Goal: Task Accomplishment & Management: Complete application form

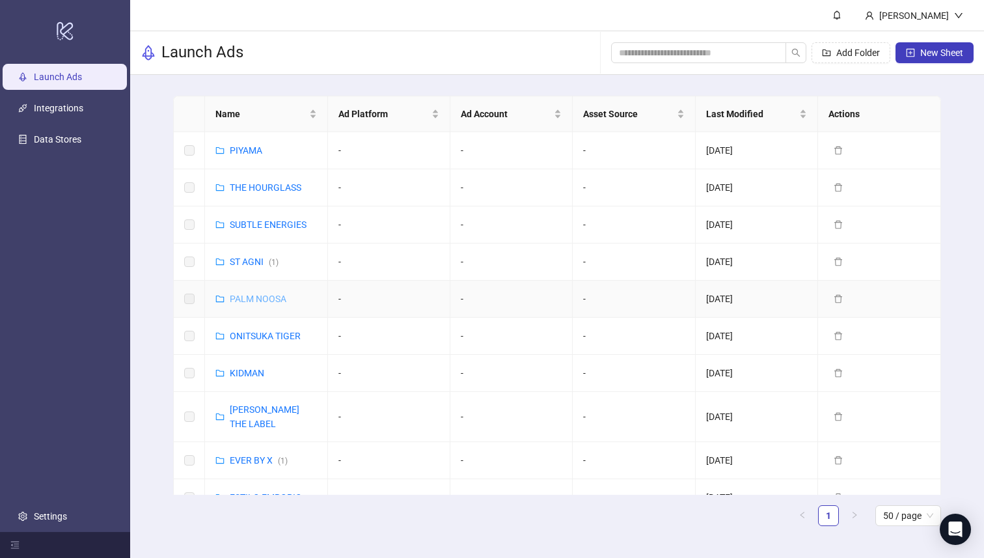
click at [253, 297] on link "PALM NOOSA" at bounding box center [258, 299] width 57 height 10
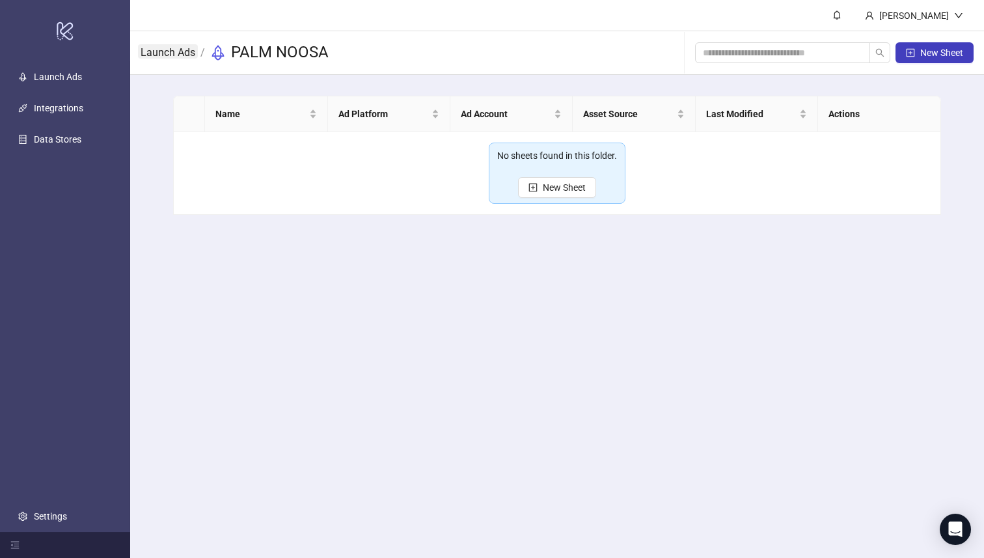
click at [159, 51] on link "Launch Ads" at bounding box center [168, 51] width 60 height 14
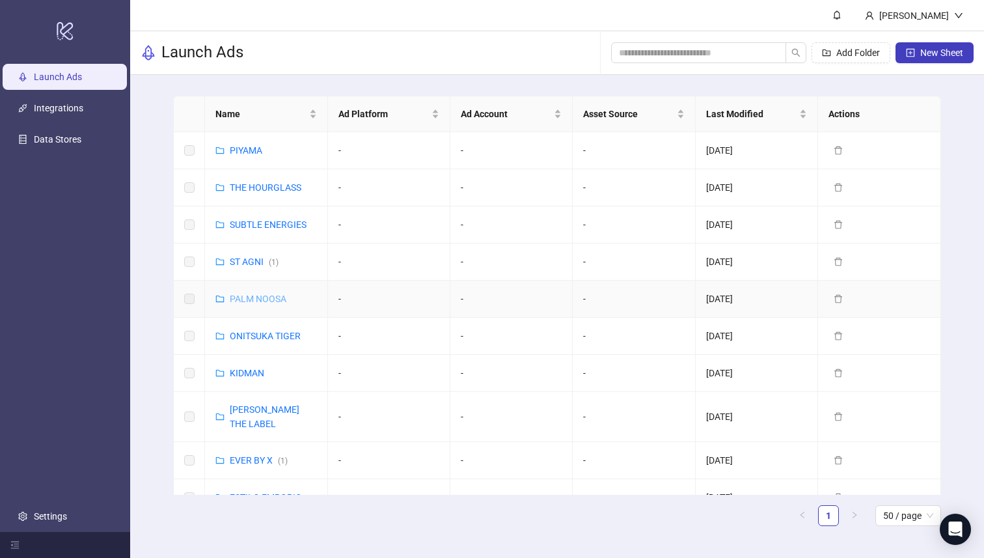
click at [252, 299] on link "PALM NOOSA" at bounding box center [258, 299] width 57 height 10
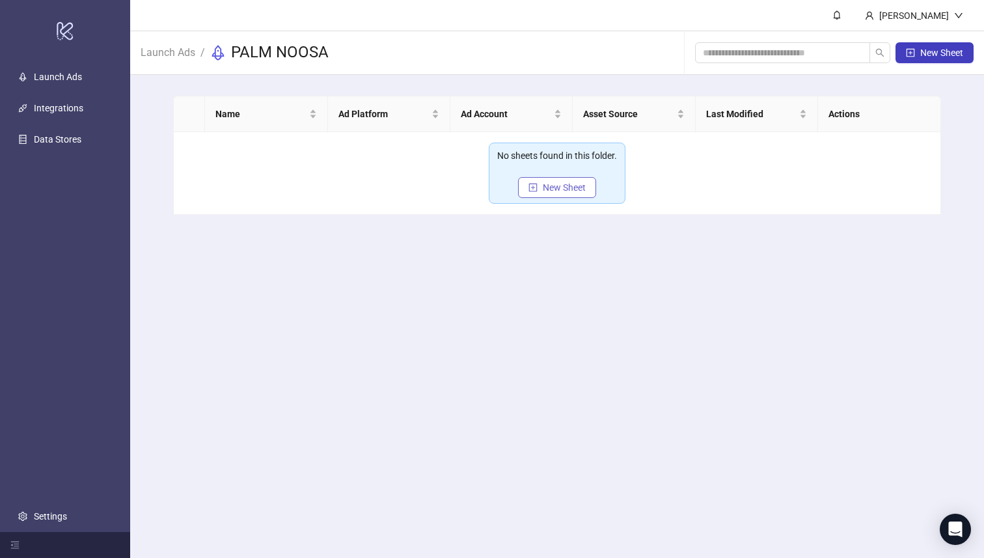
click at [540, 185] on button "New Sheet" at bounding box center [557, 187] width 78 height 21
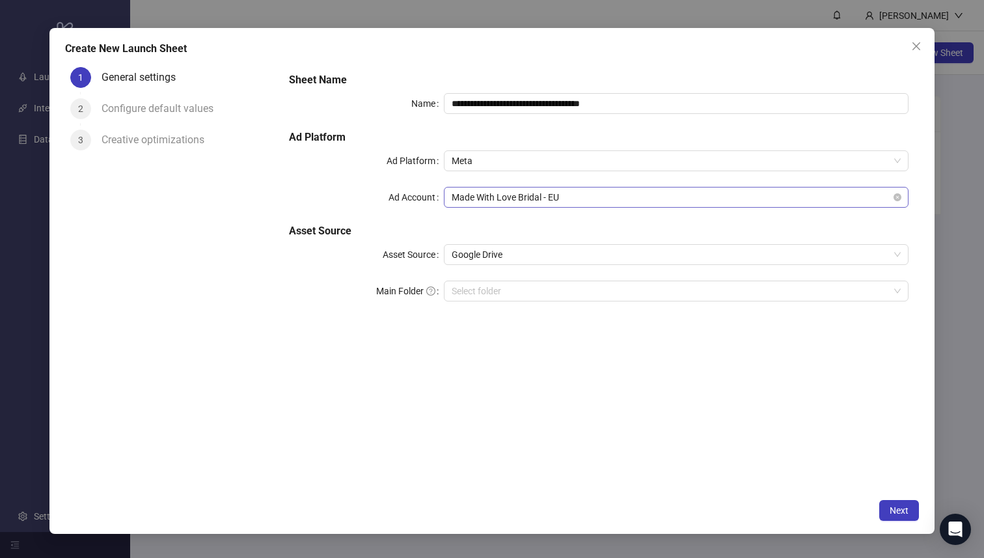
click at [490, 195] on span "Made With Love Bridal - EU" at bounding box center [676, 197] width 449 height 20
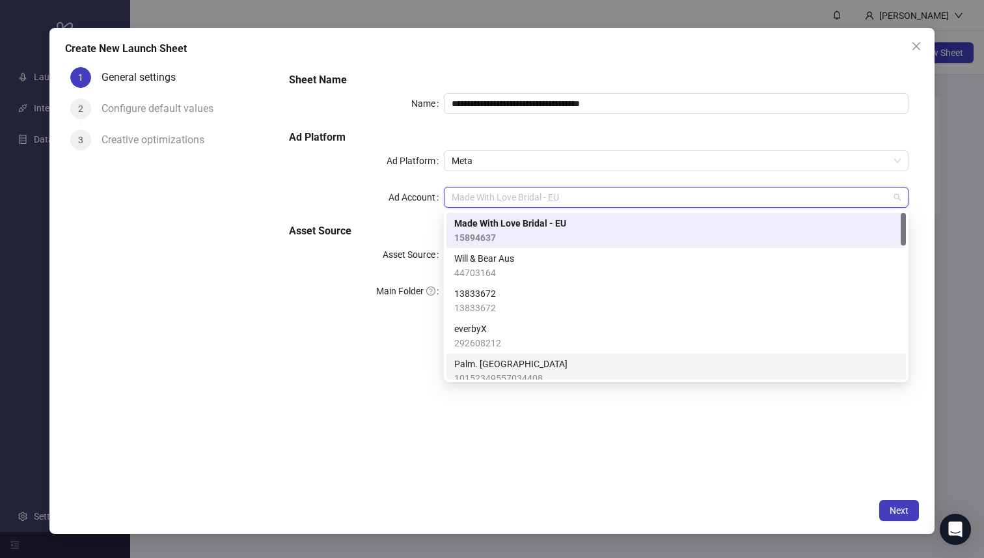
click at [510, 365] on span "Palm. [GEOGRAPHIC_DATA]" at bounding box center [510, 364] width 113 height 14
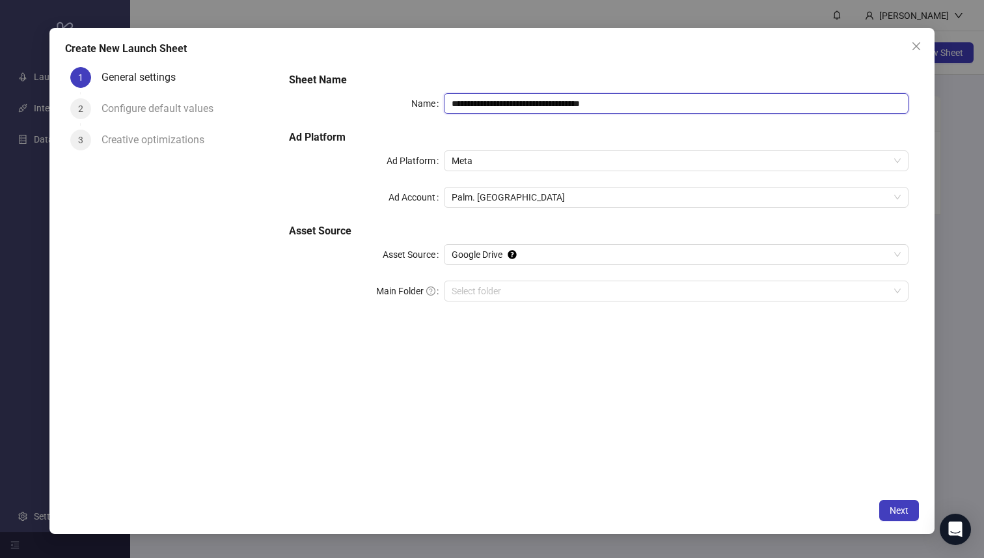
drag, startPoint x: 562, startPoint y: 102, endPoint x: 400, endPoint y: 102, distance: 162.7
click at [400, 102] on div "**********" at bounding box center [599, 103] width 620 height 21
type input "**********"
click at [894, 502] on button "Next" at bounding box center [899, 510] width 40 height 21
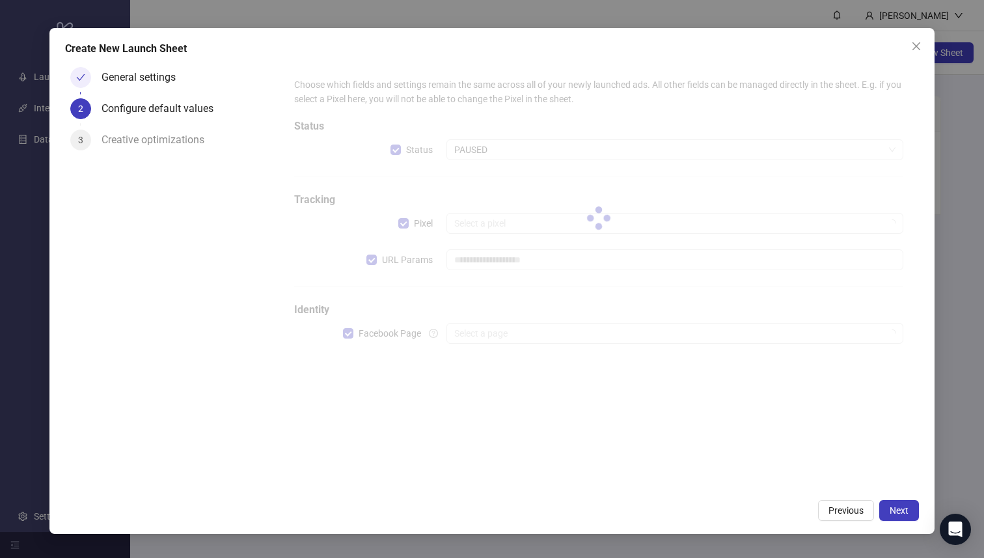
type input "**********"
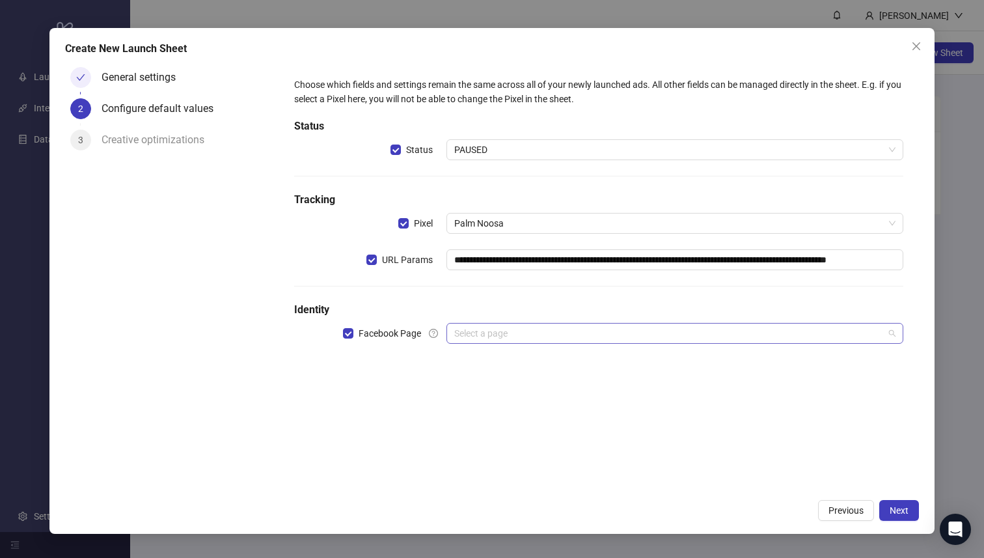
click at [484, 336] on input "search" at bounding box center [669, 334] width 430 height 20
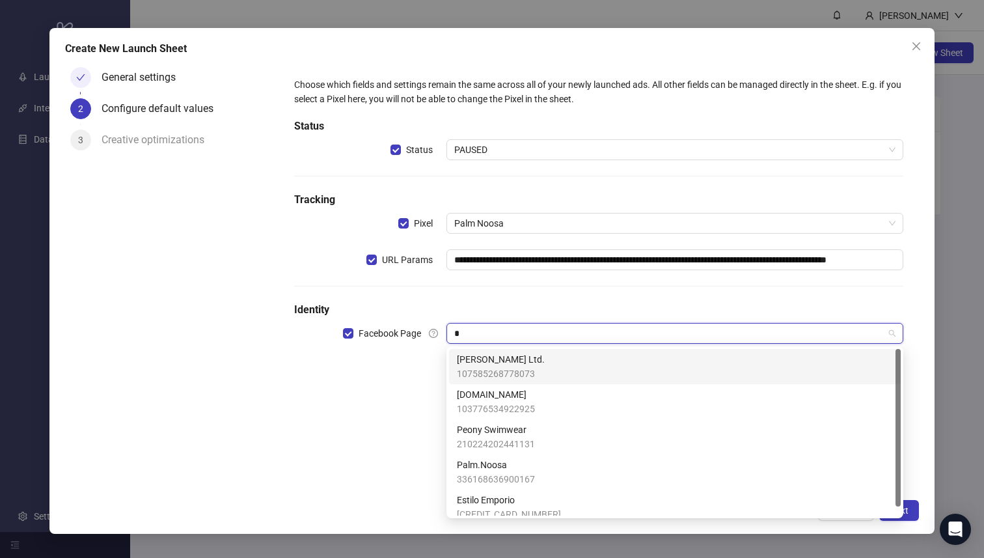
type input "**"
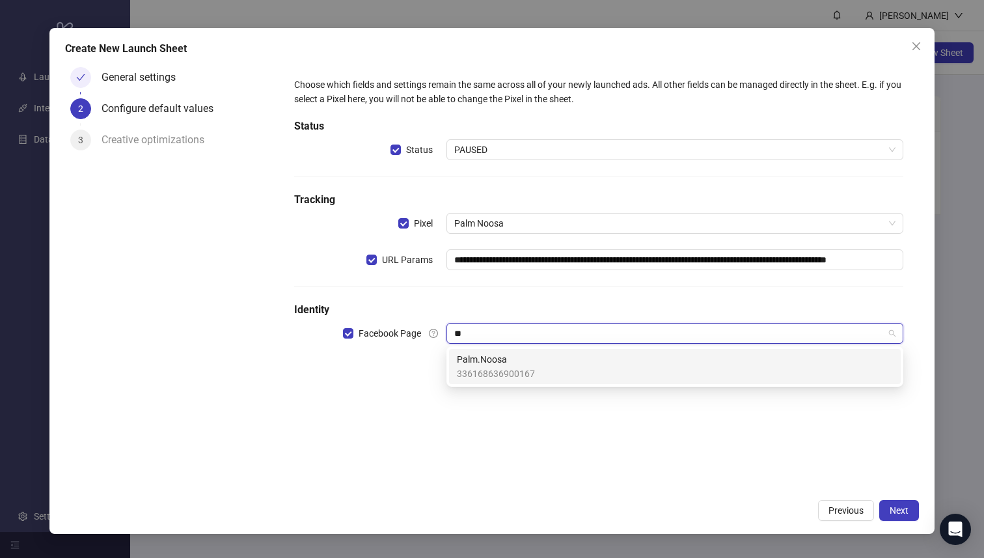
click at [544, 376] on div "Palm.Noosa 336168636900167" at bounding box center [675, 366] width 436 height 29
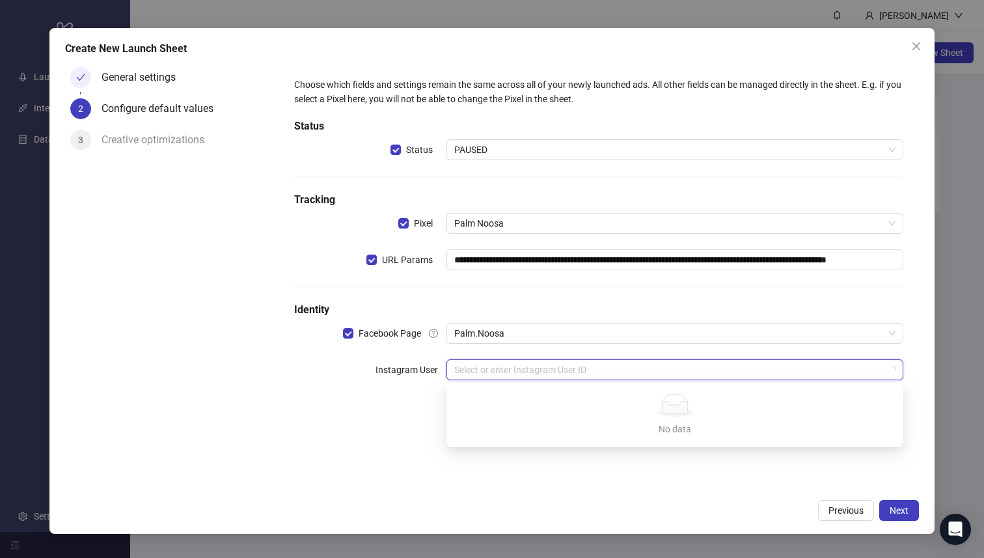
click at [551, 376] on input "search" at bounding box center [669, 370] width 430 height 20
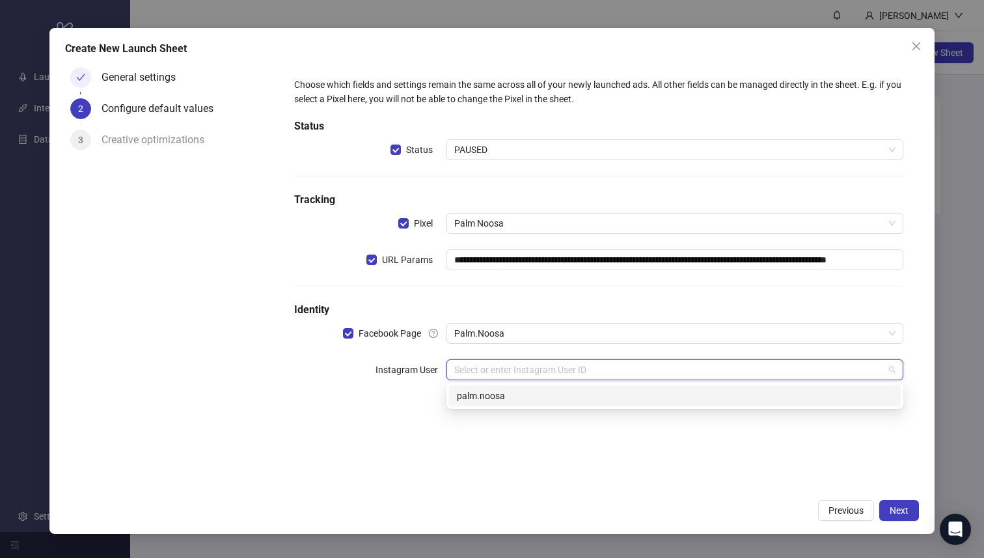
click at [514, 401] on div "palm.noosa" at bounding box center [675, 396] width 436 height 14
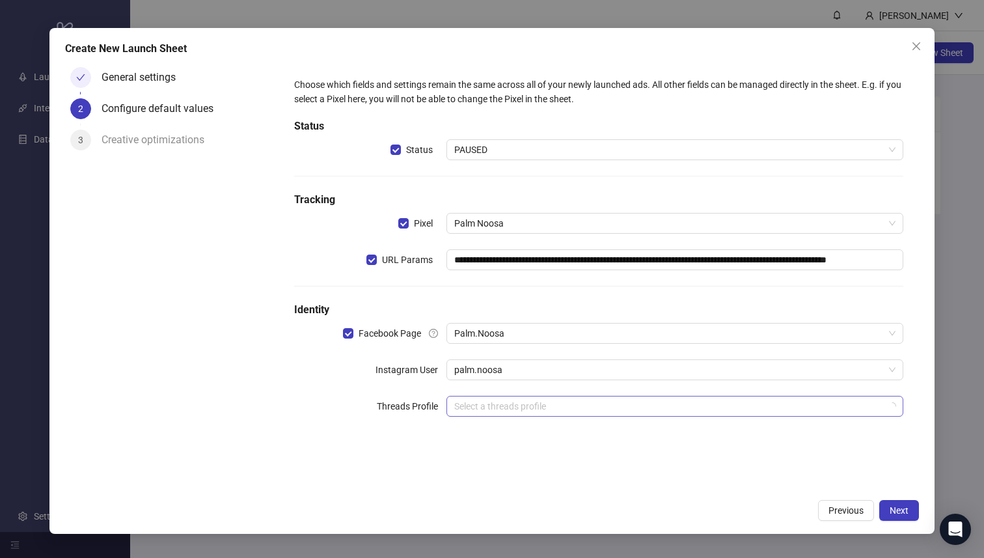
click at [590, 405] on input "search" at bounding box center [669, 406] width 430 height 20
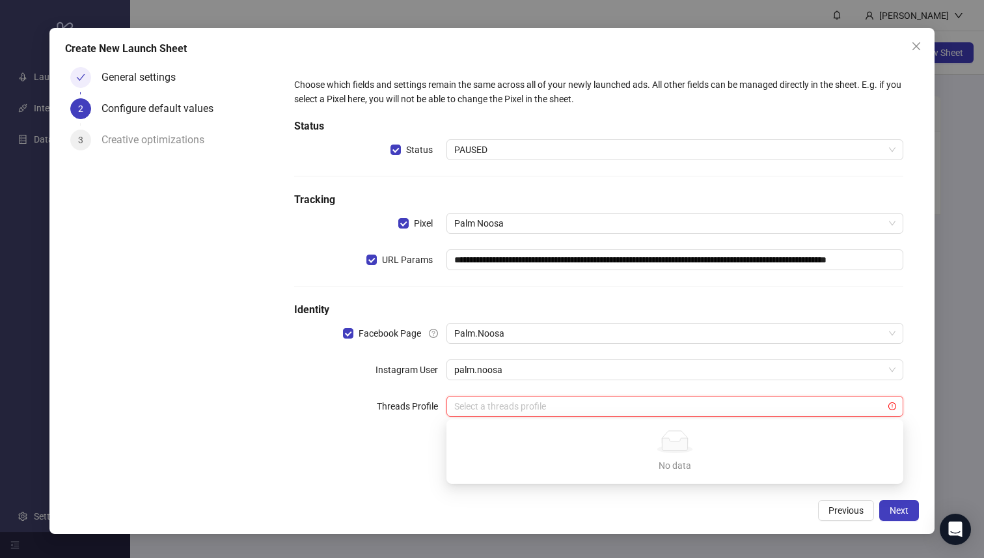
click at [355, 447] on form "**********" at bounding box center [599, 255] width 641 height 386
click at [904, 510] on span "Next" at bounding box center [899, 510] width 19 height 10
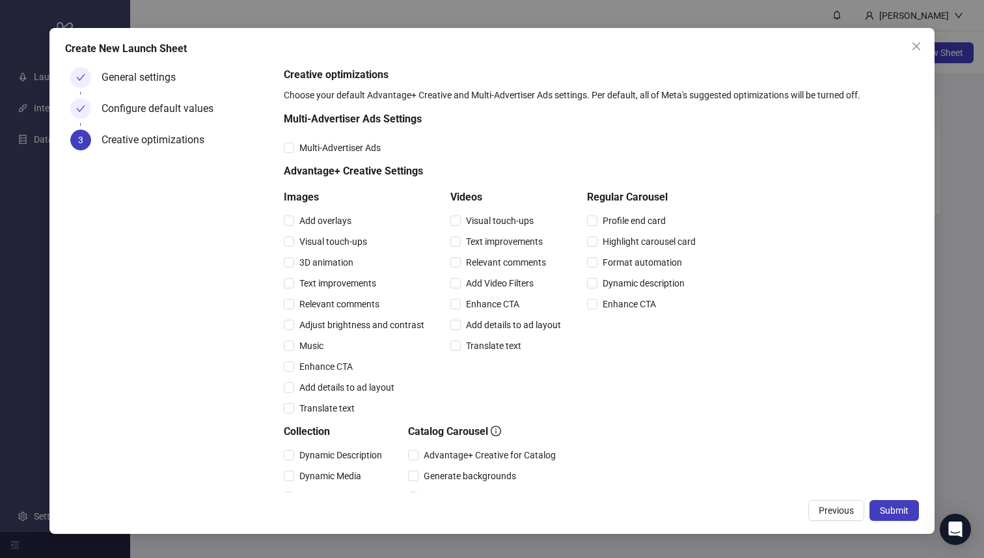
scroll to position [233, 0]
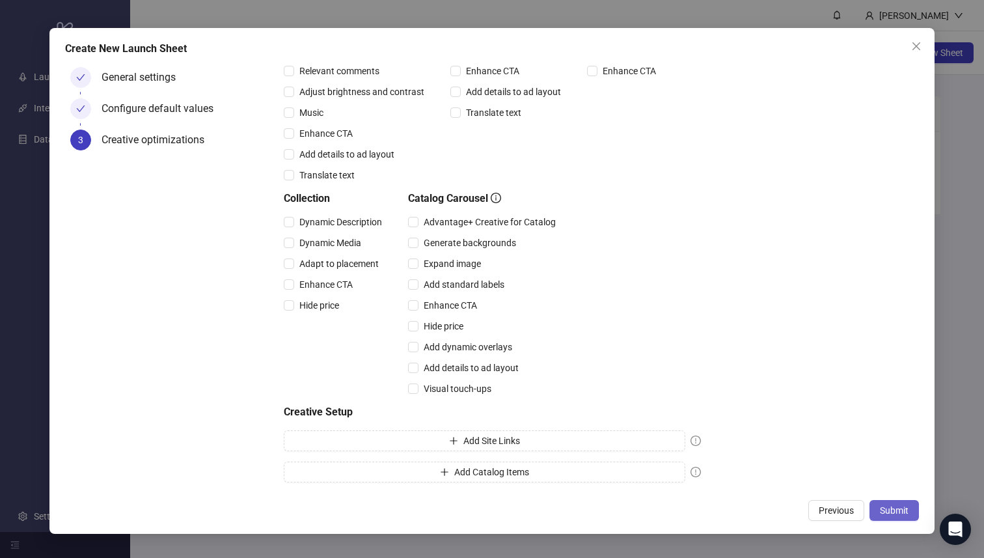
click at [894, 513] on span "Submit" at bounding box center [894, 510] width 29 height 10
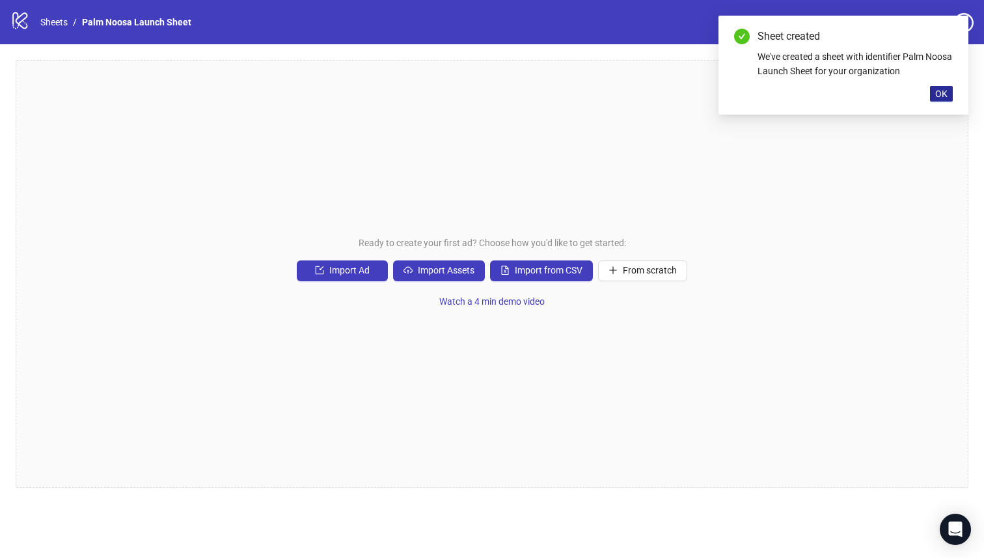
click at [941, 92] on span "OK" at bounding box center [941, 94] width 12 height 10
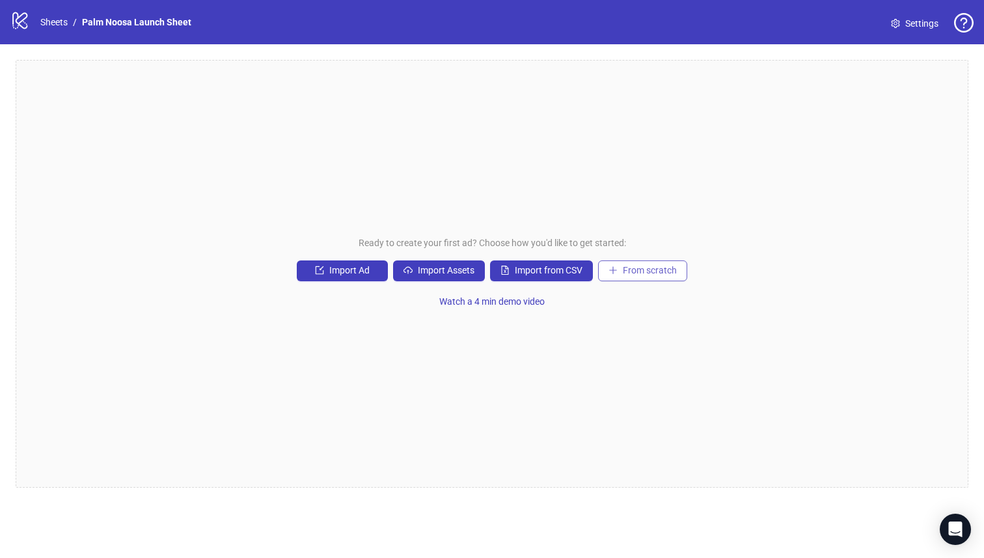
click at [635, 271] on span "From scratch" at bounding box center [650, 270] width 54 height 10
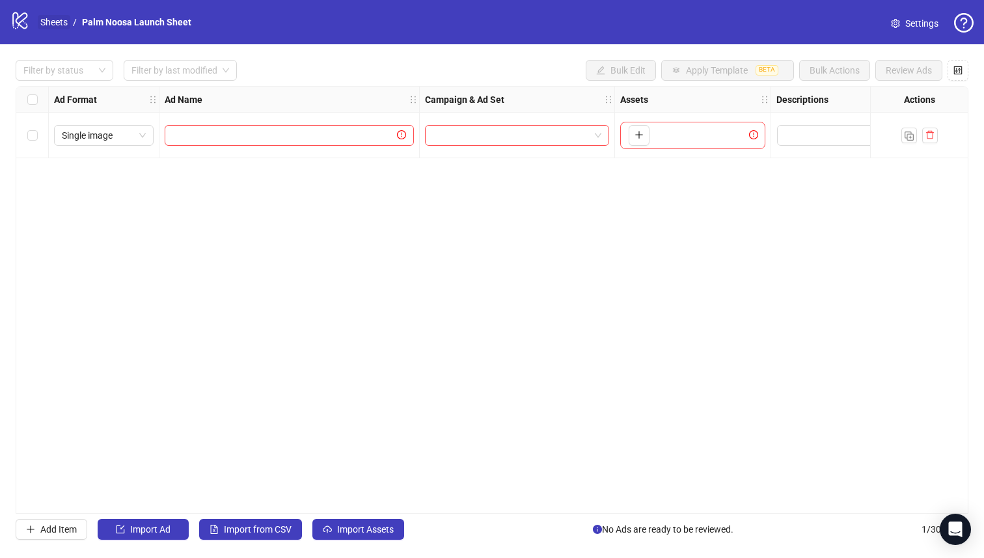
click at [57, 22] on link "Sheets" at bounding box center [54, 22] width 33 height 14
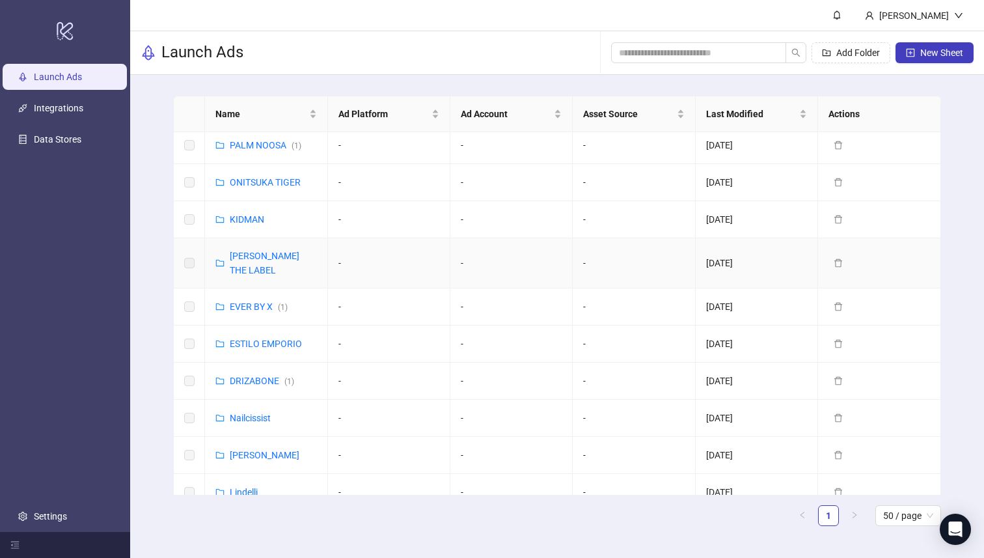
scroll to position [154, 0]
click at [258, 338] on link "ESTILO EMPORIO" at bounding box center [266, 343] width 72 height 10
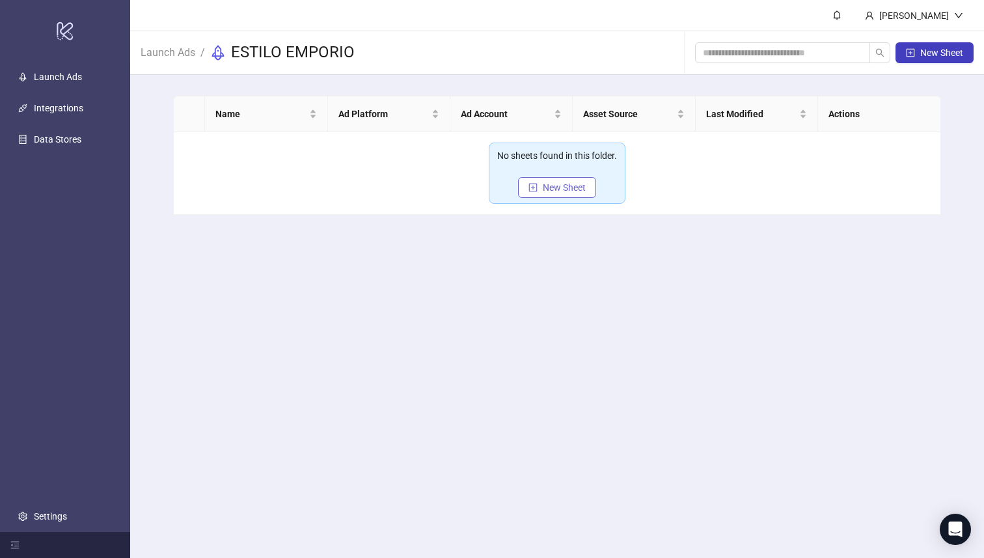
click at [551, 184] on span "New Sheet" at bounding box center [564, 187] width 43 height 10
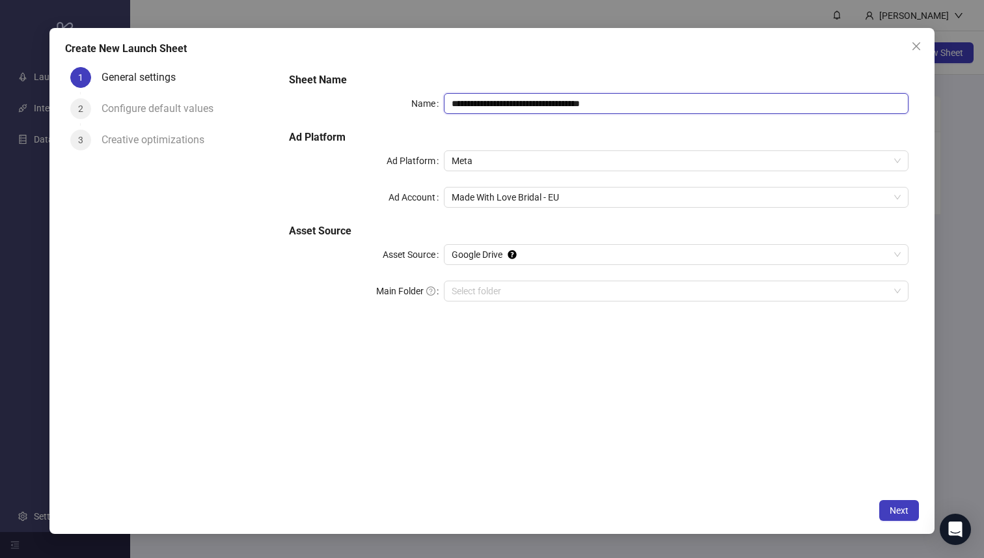
drag, startPoint x: 558, startPoint y: 101, endPoint x: 402, endPoint y: 101, distance: 155.6
click at [406, 101] on div "**********" at bounding box center [599, 103] width 620 height 21
click at [475, 195] on span "Made With Love Bridal - EU" at bounding box center [676, 197] width 449 height 20
type input "**********"
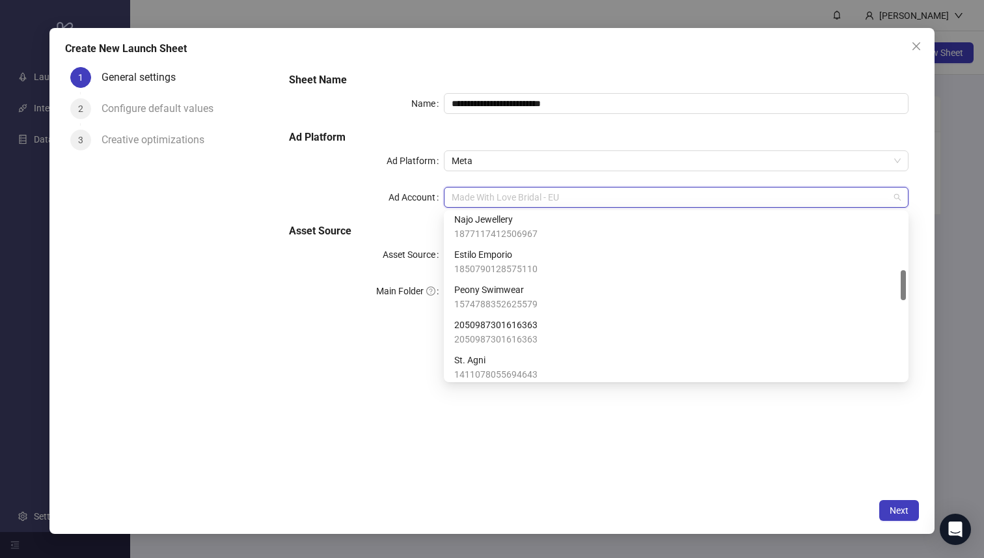
scroll to position [322, 0]
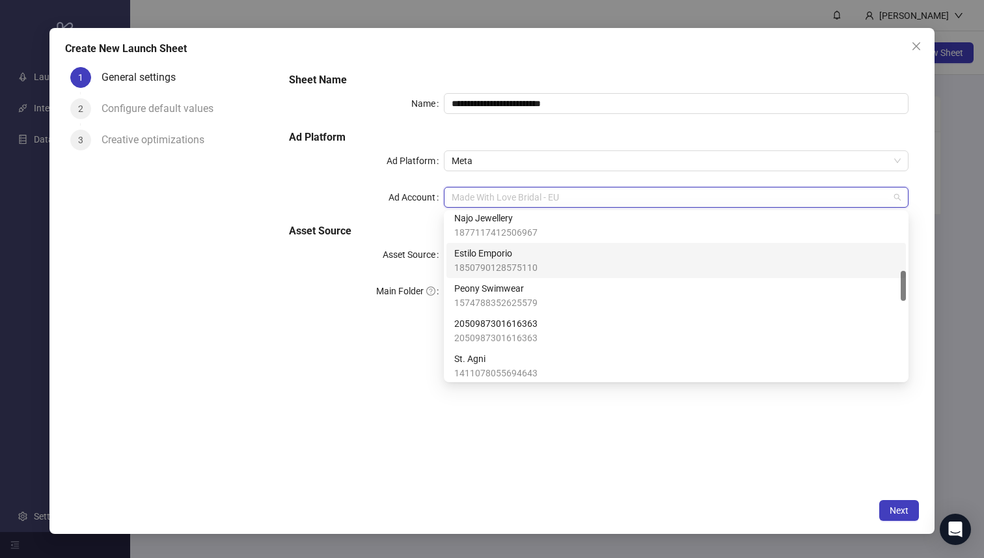
click at [512, 258] on span "Estilo Emporio" at bounding box center [495, 253] width 83 height 14
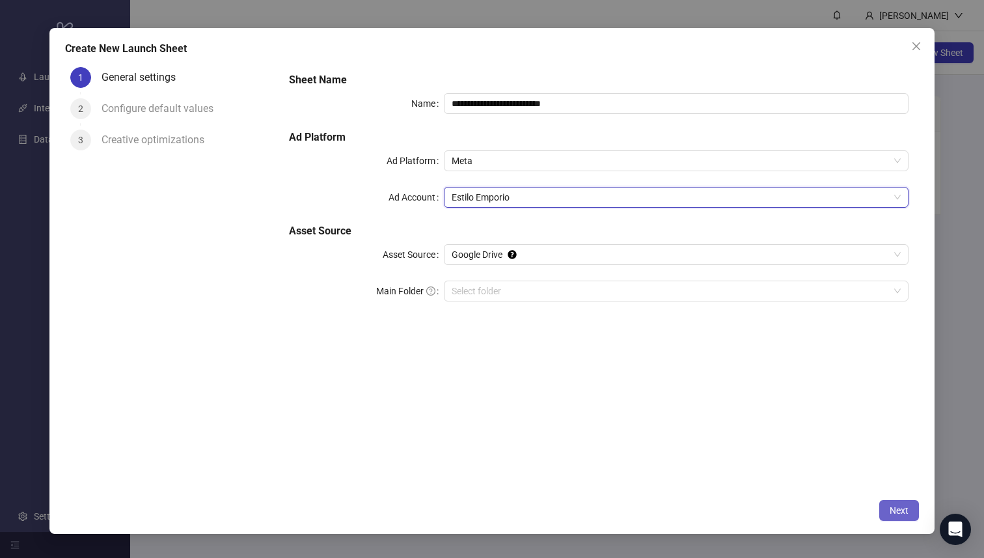
click at [892, 508] on span "Next" at bounding box center [899, 510] width 19 height 10
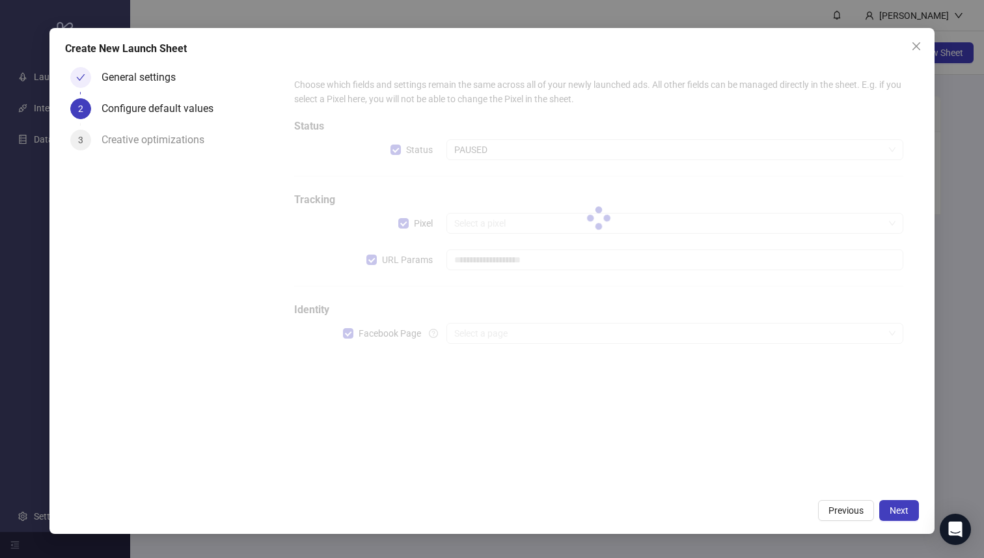
type input "**********"
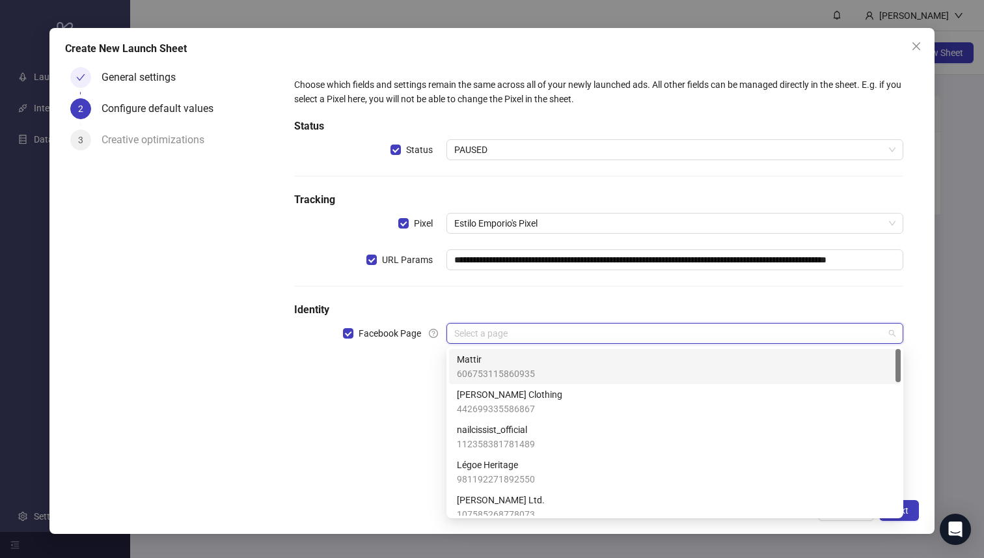
click at [502, 326] on input "search" at bounding box center [669, 334] width 430 height 20
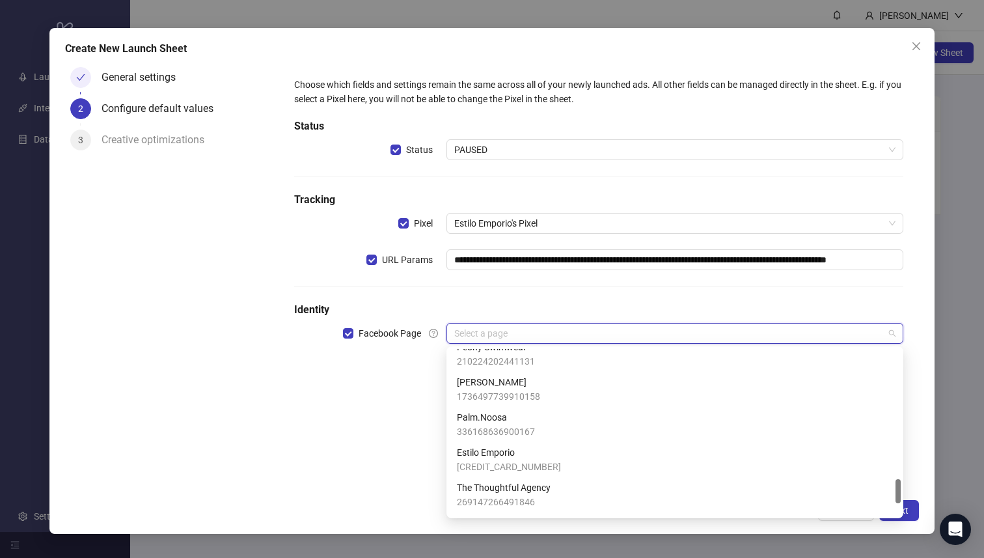
scroll to position [894, 0]
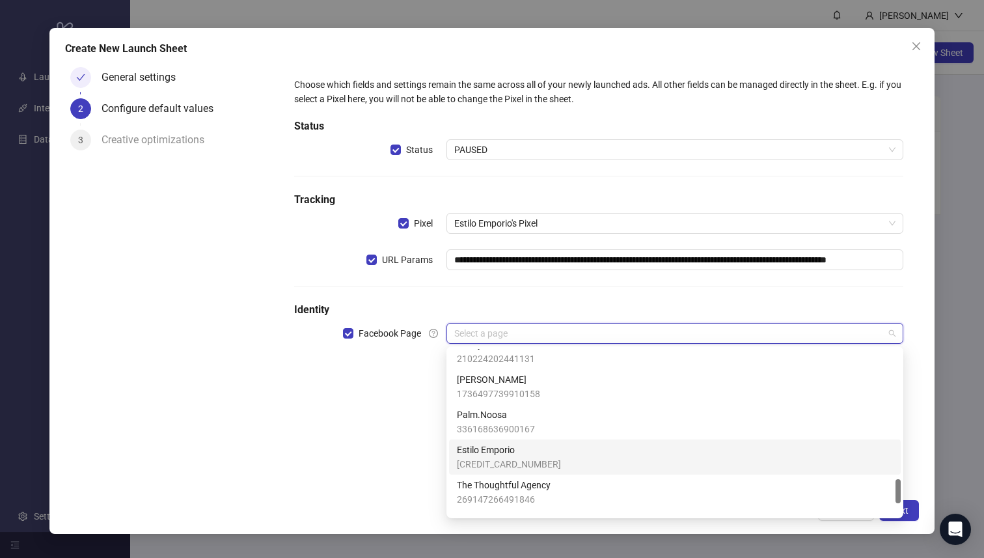
click at [510, 452] on span "Estilo Emporio" at bounding box center [509, 450] width 104 height 14
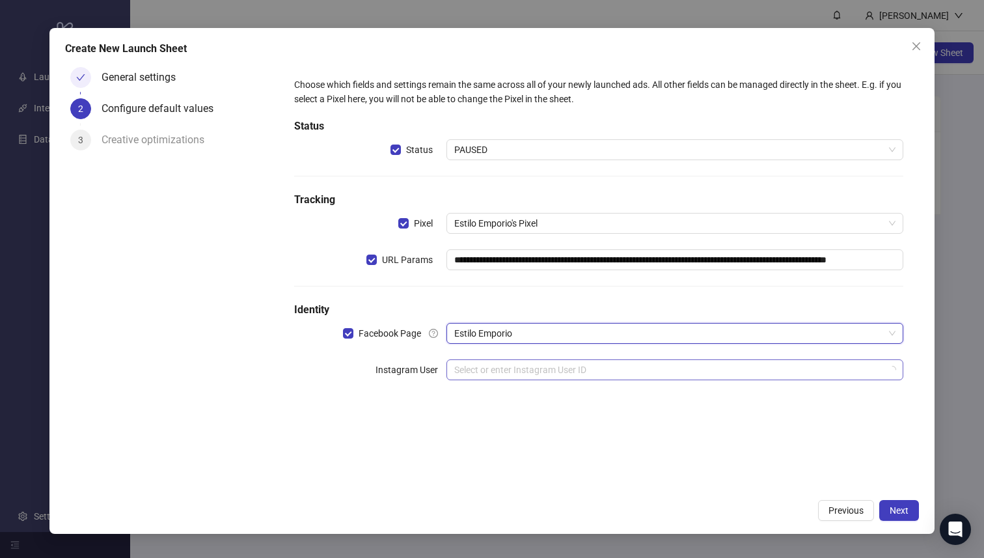
click at [516, 372] on input "search" at bounding box center [669, 370] width 430 height 20
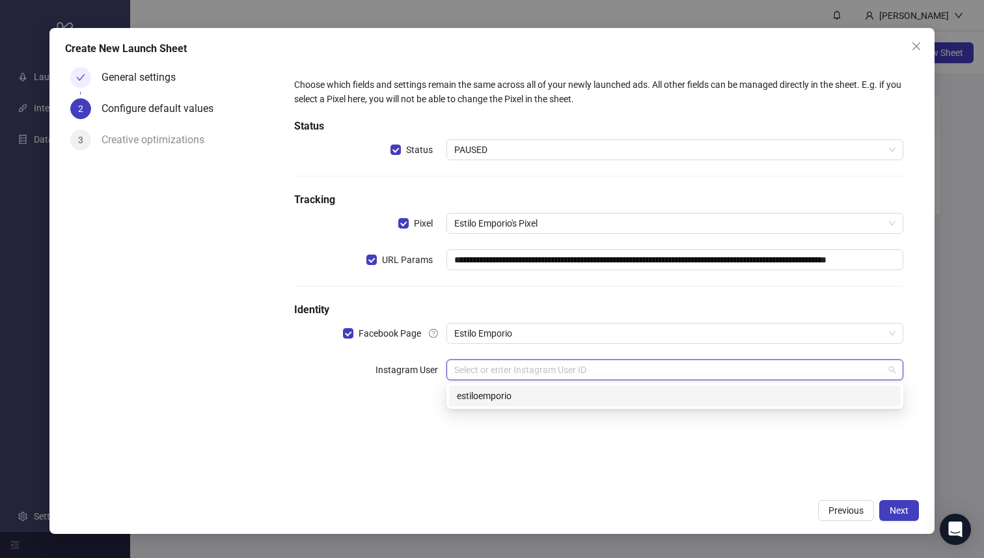
click at [516, 398] on div "estiloemporio" at bounding box center [675, 396] width 436 height 14
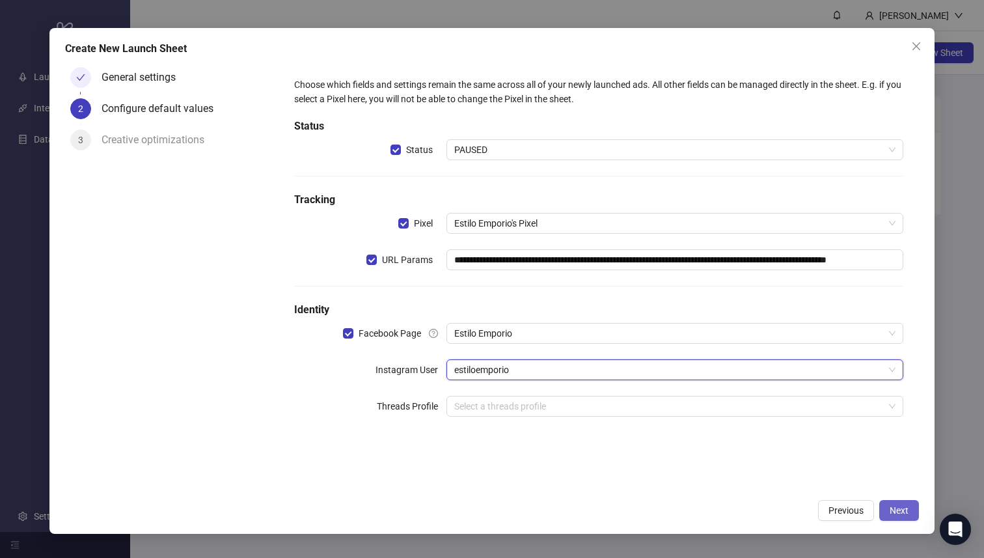
click at [895, 509] on span "Next" at bounding box center [899, 510] width 19 height 10
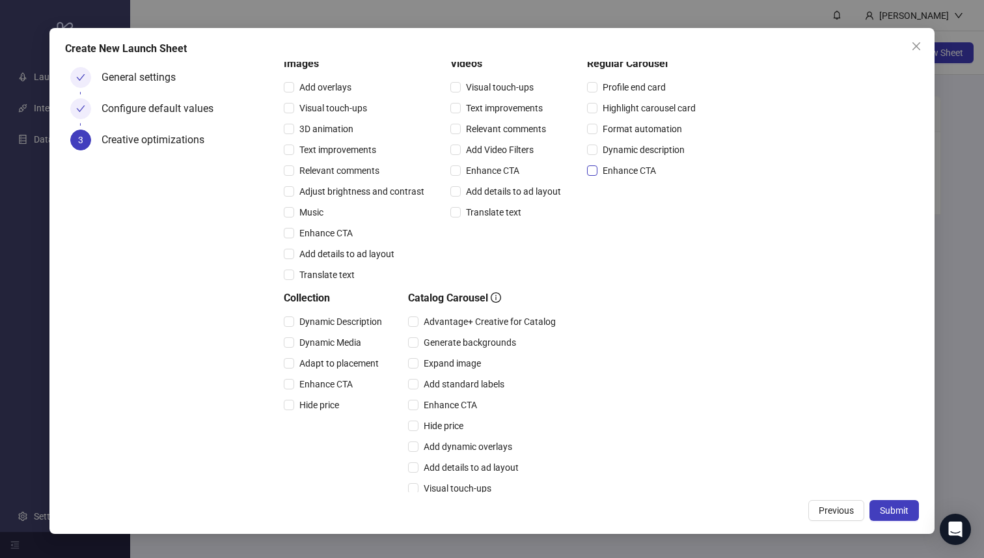
scroll to position [233, 0]
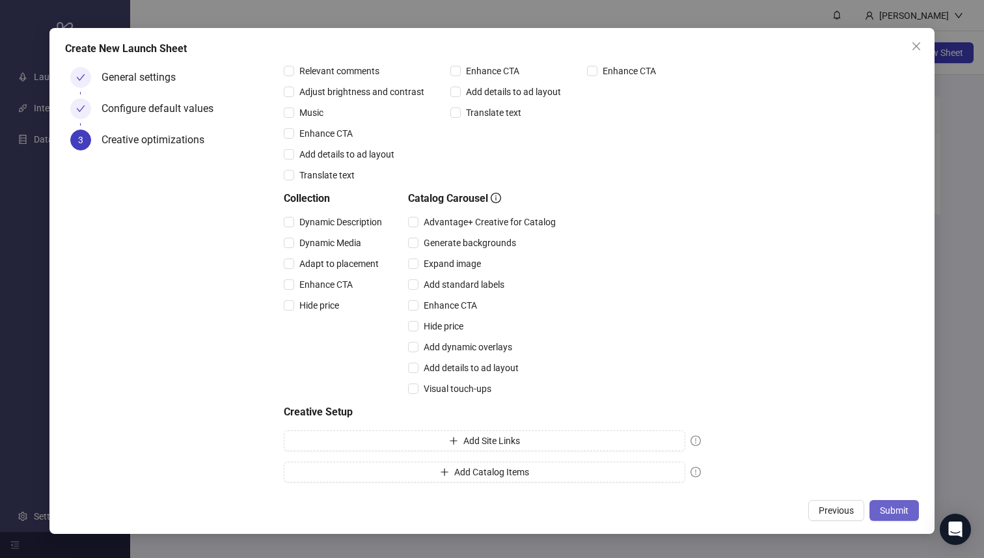
click at [890, 516] on button "Submit" at bounding box center [894, 510] width 49 height 21
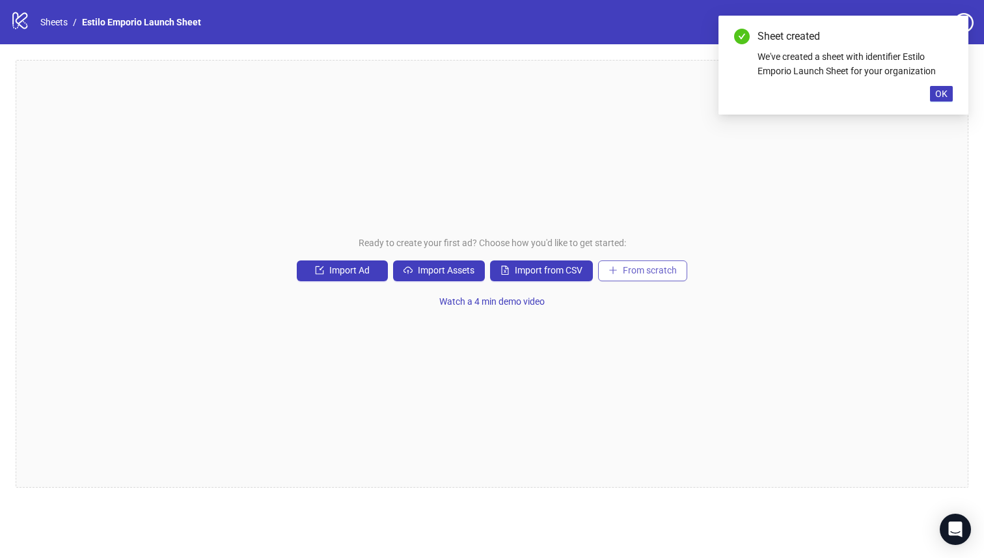
click at [667, 268] on span "From scratch" at bounding box center [650, 270] width 54 height 10
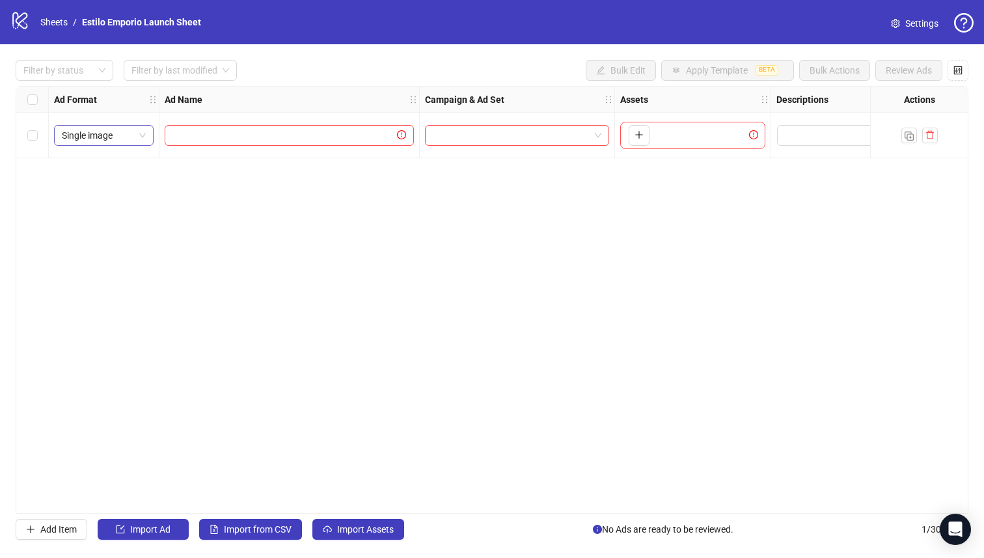
click at [120, 134] on span "Single image" at bounding box center [104, 136] width 84 height 20
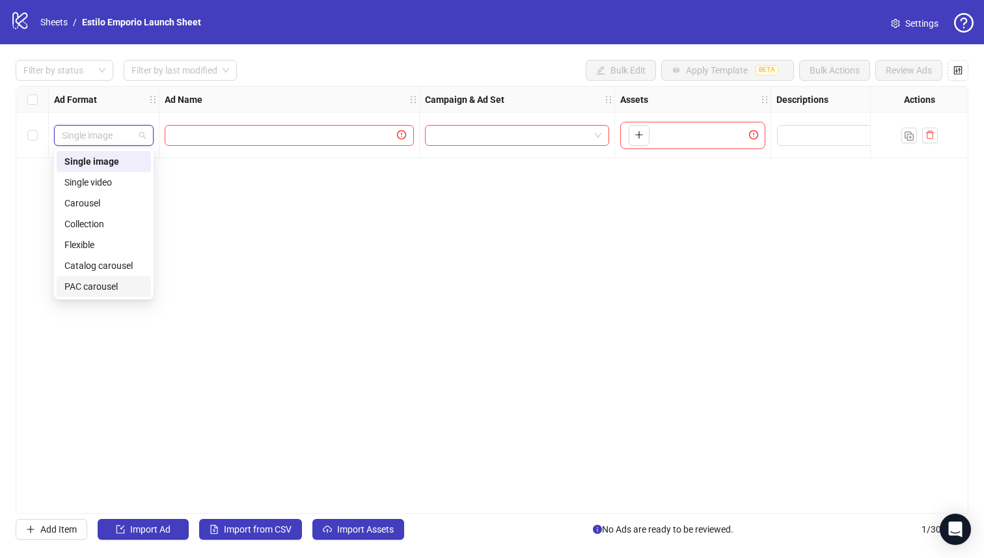
click at [112, 286] on div "PAC carousel" at bounding box center [103, 286] width 79 height 14
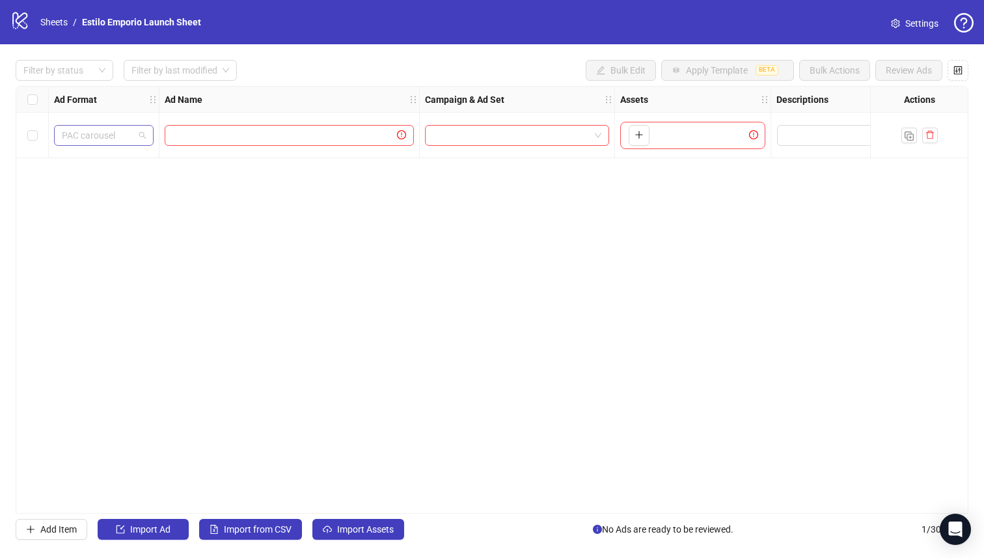
click at [92, 140] on span "PAC carousel" at bounding box center [104, 136] width 84 height 20
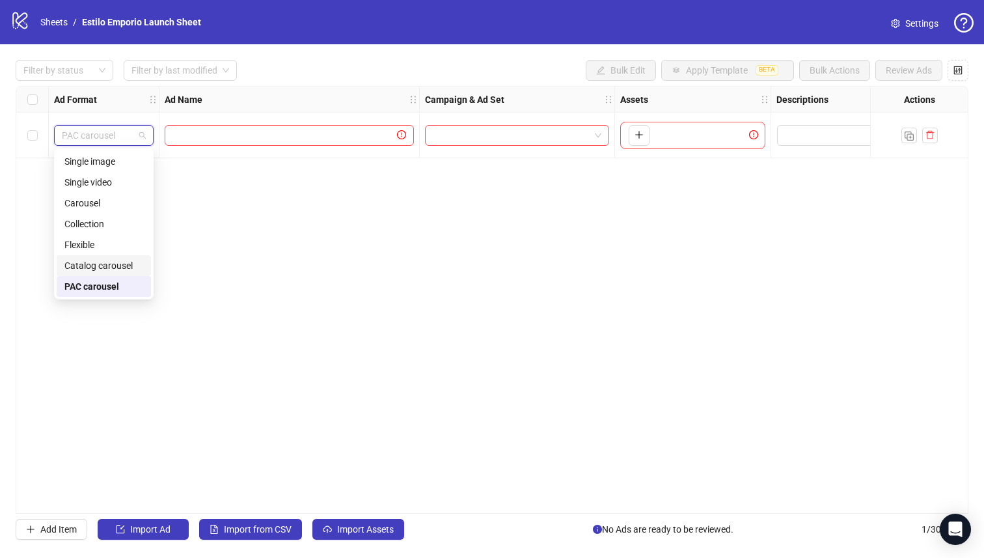
click at [109, 263] on div "Catalog carousel" at bounding box center [103, 265] width 79 height 14
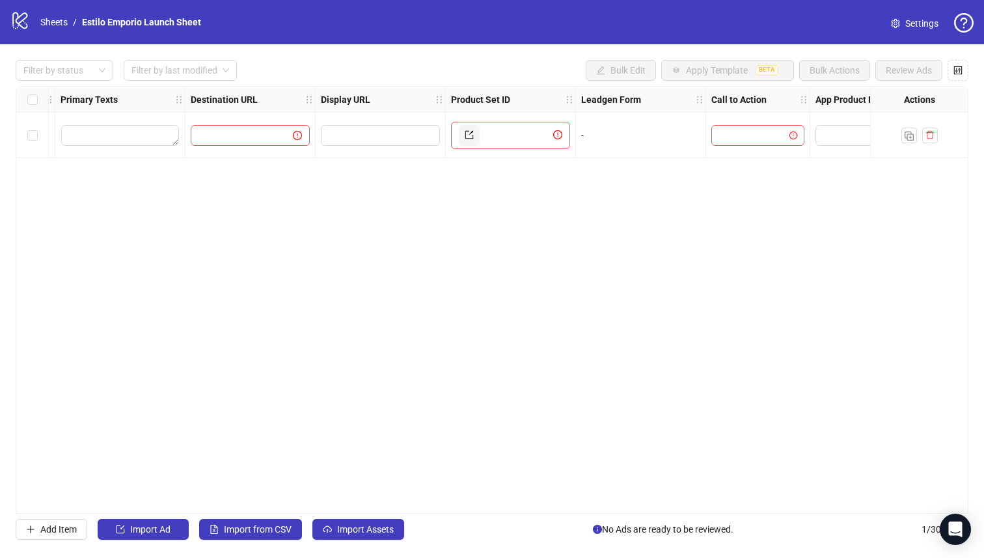
scroll to position [0, 1107]
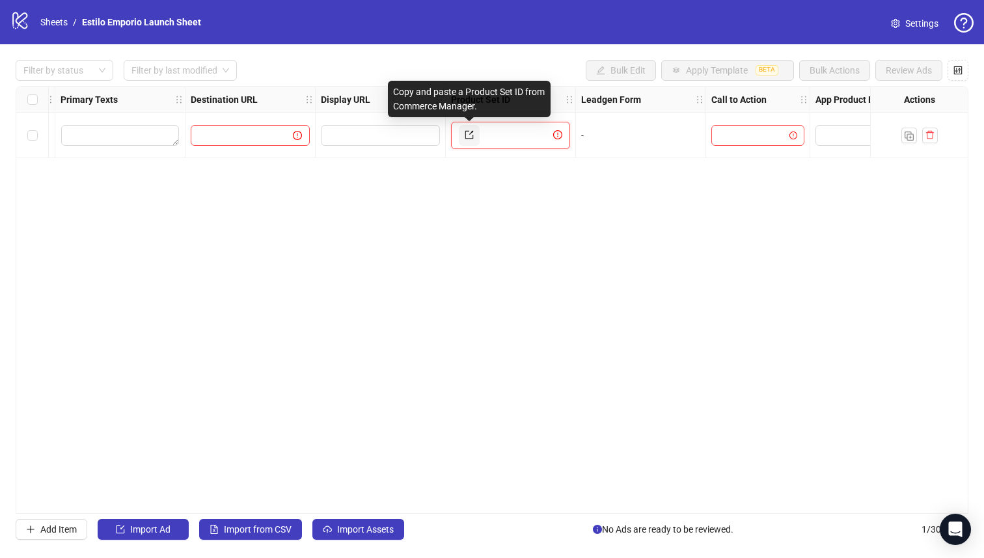
click at [465, 143] on link at bounding box center [469, 135] width 21 height 21
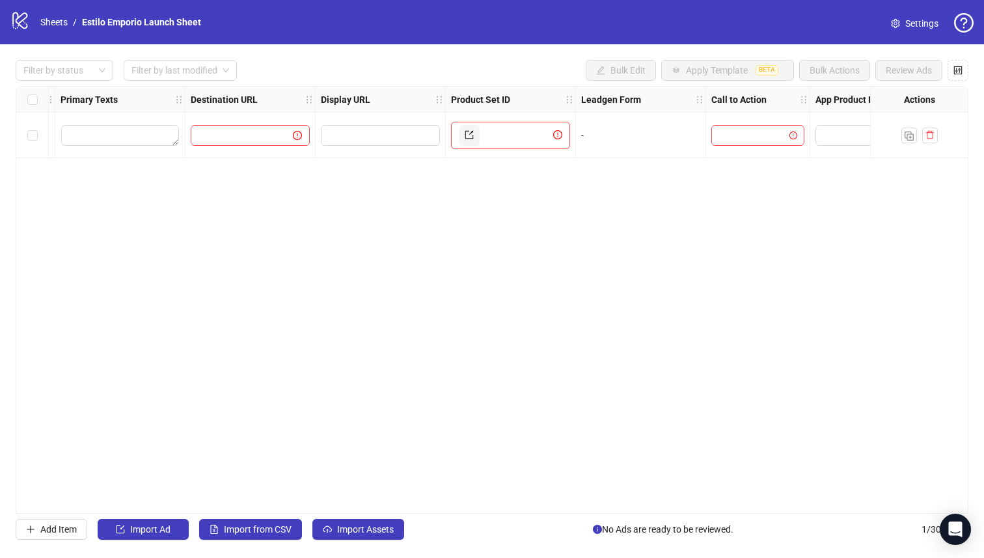
click at [523, 134] on input "text" at bounding box center [516, 135] width 68 height 21
click at [506, 142] on input "text" at bounding box center [516, 135] width 68 height 21
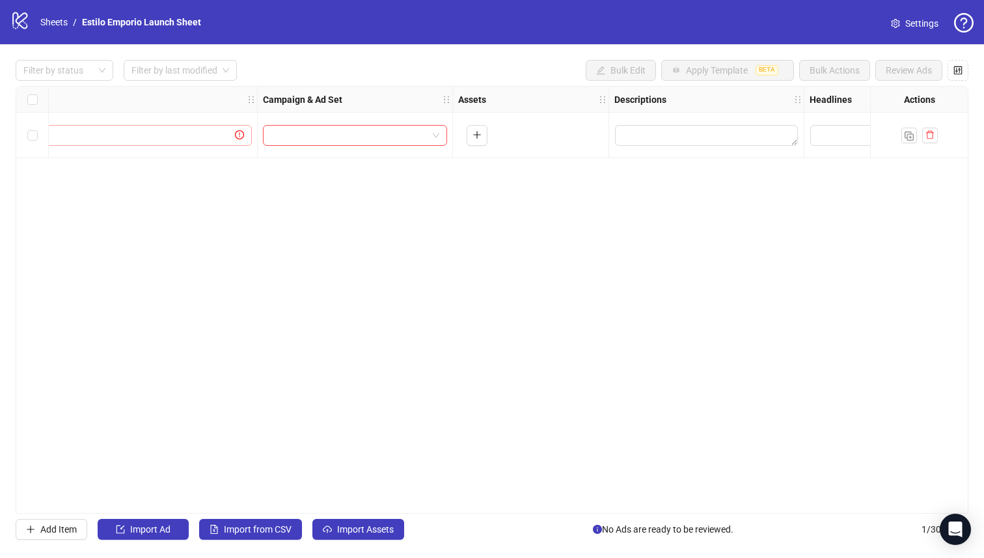
scroll to position [0, 0]
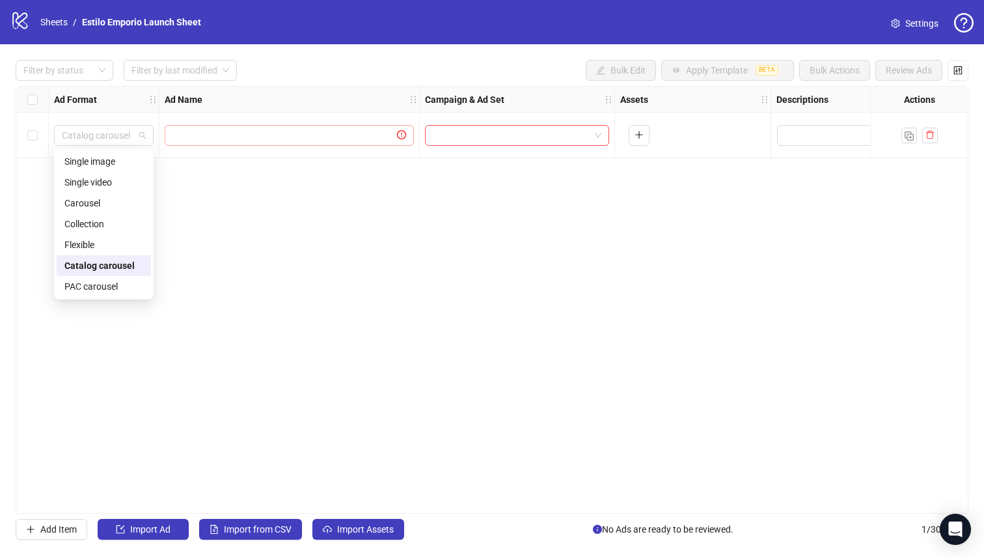
click at [115, 137] on span "Catalog carousel" at bounding box center [104, 136] width 84 height 20
click at [118, 221] on div "Collection" at bounding box center [103, 224] width 79 height 14
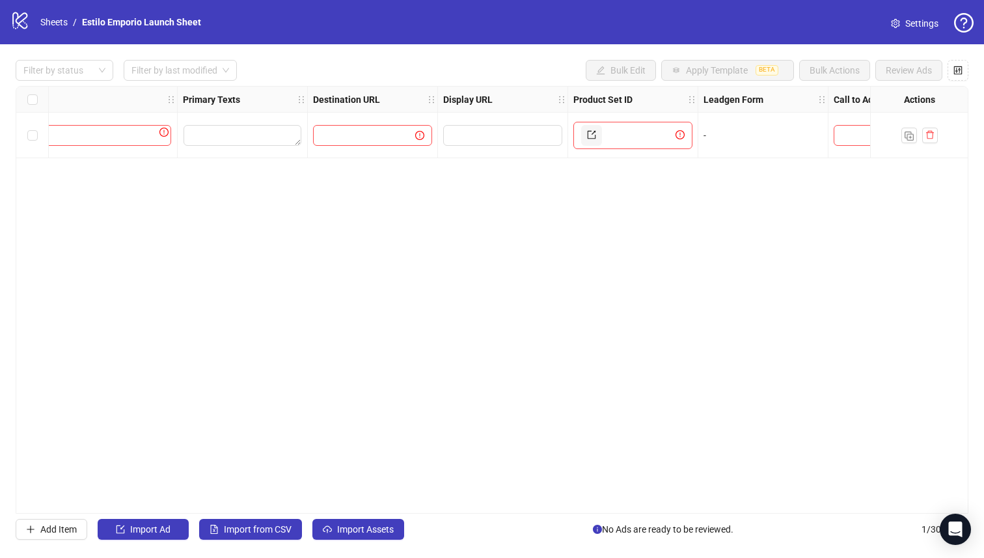
scroll to position [0, 989]
click at [611, 133] on input "text" at bounding box center [634, 135] width 68 height 21
click at [676, 133] on icon "exclamation-circle" at bounding box center [675, 134] width 9 height 9
click at [621, 133] on input "text" at bounding box center [634, 135] width 68 height 21
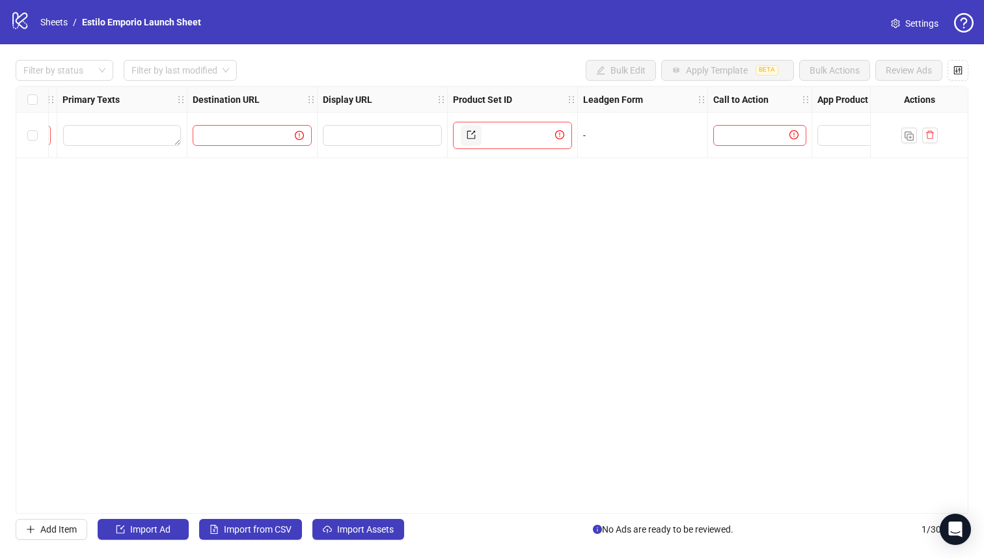
scroll to position [0, 1103]
click at [498, 129] on input "text" at bounding box center [520, 135] width 68 height 21
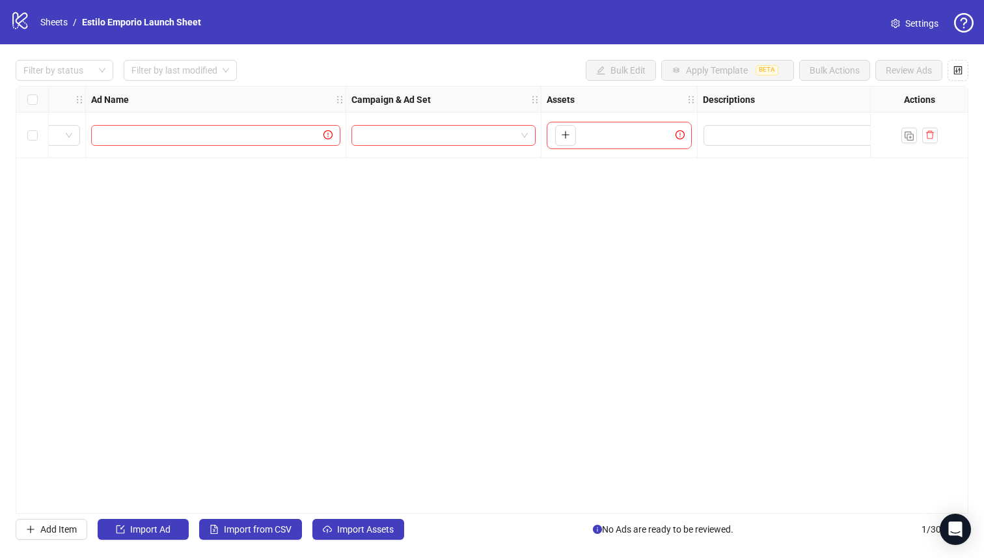
scroll to position [0, 0]
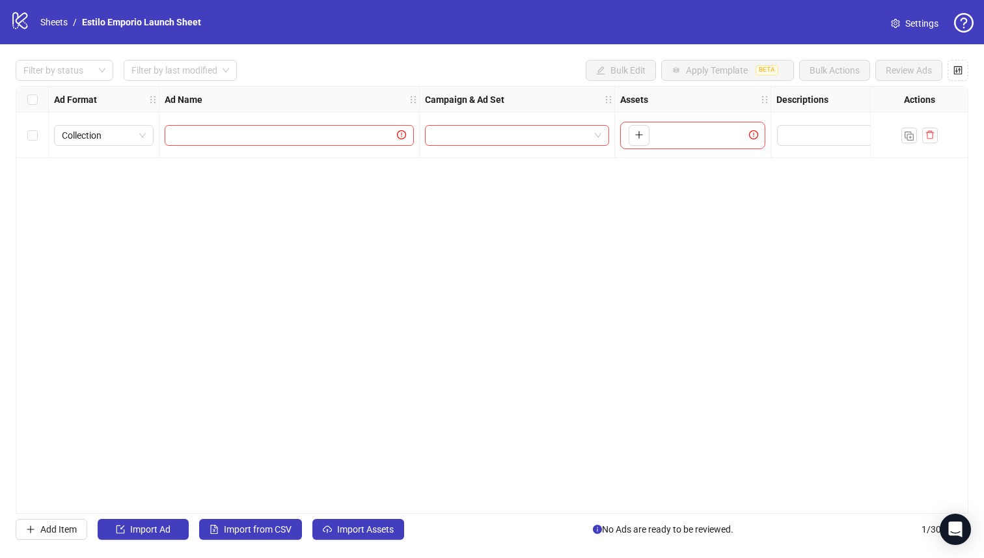
click at [90, 152] on div "Collection" at bounding box center [104, 136] width 111 height 46
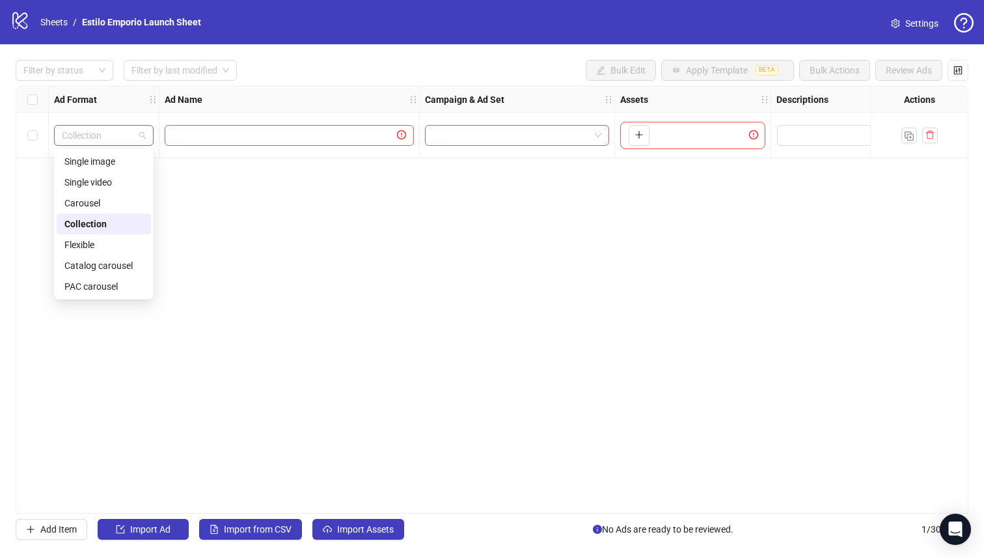
click at [94, 144] on span "Collection" at bounding box center [104, 136] width 84 height 20
click at [289, 283] on div "Ad Format Ad Name Campaign & Ad Set Assets Descriptions Headlines Primary Texts…" at bounding box center [492, 300] width 953 height 428
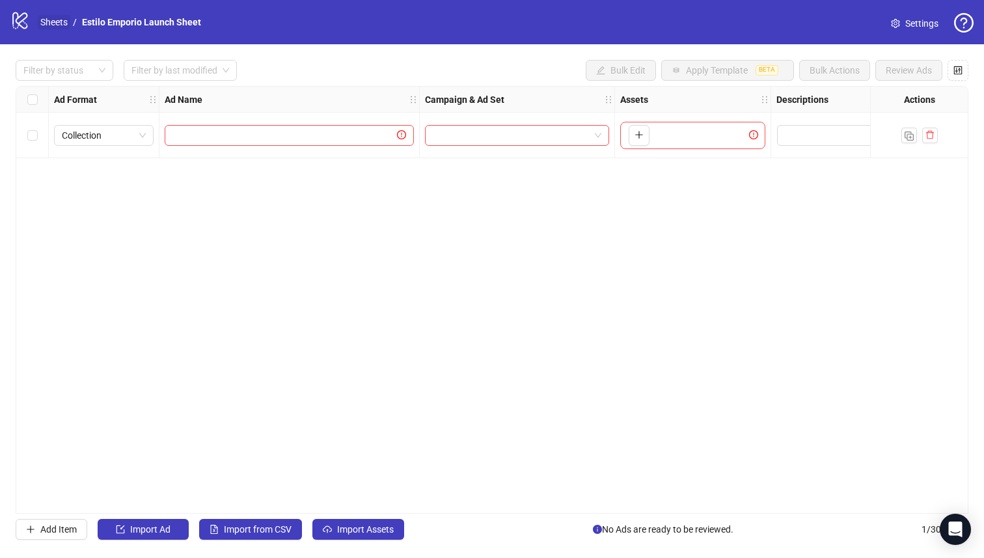
click at [58, 22] on link "Sheets" at bounding box center [54, 22] width 33 height 14
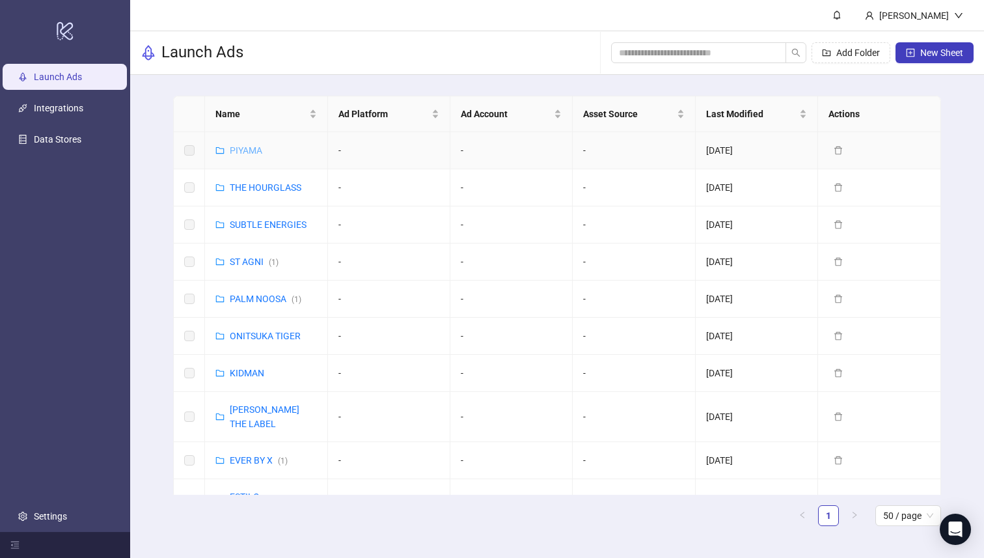
click at [245, 145] on link "PIYAMA" at bounding box center [246, 150] width 33 height 10
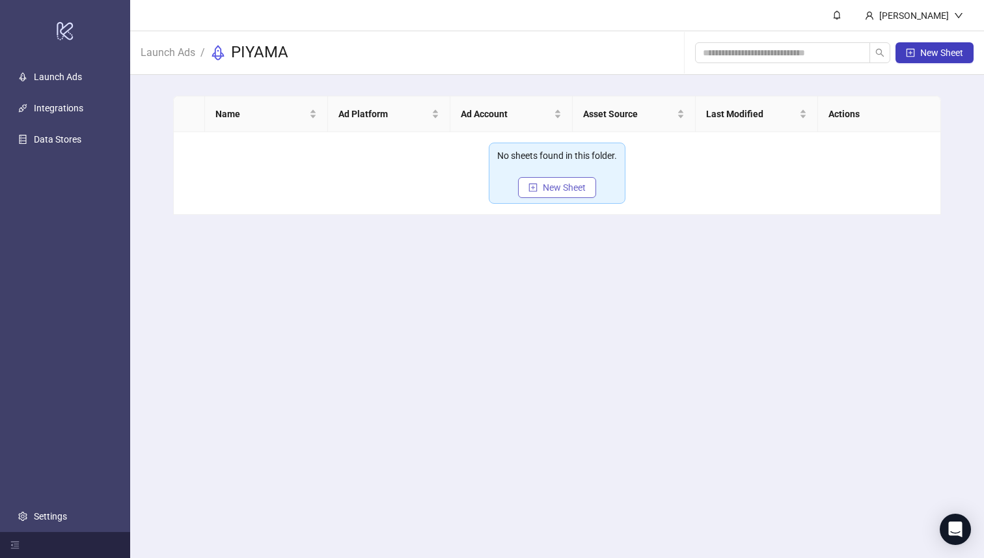
click at [548, 187] on span "New Sheet" at bounding box center [564, 187] width 43 height 10
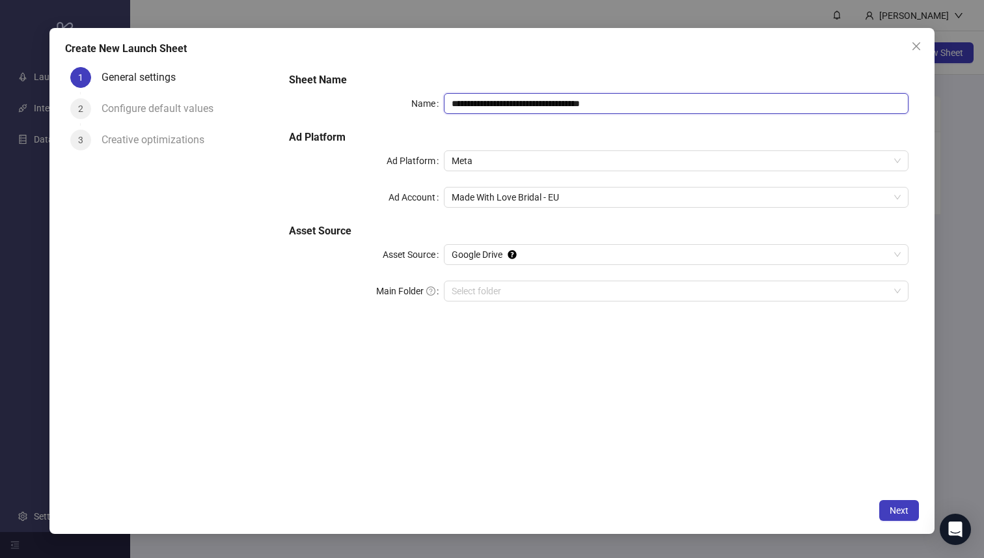
drag, startPoint x: 562, startPoint y: 105, endPoint x: 422, endPoint y: 104, distance: 140.0
click at [422, 104] on div "**********" at bounding box center [599, 103] width 620 height 21
click at [918, 42] on icon "close" at bounding box center [916, 46] width 10 height 10
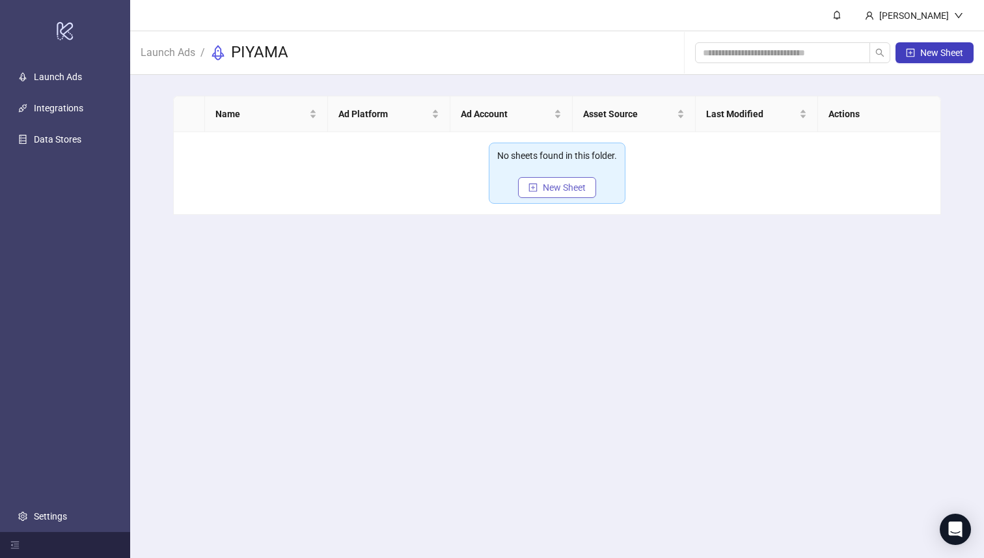
click at [540, 191] on button "New Sheet" at bounding box center [557, 187] width 78 height 21
type input "**********"
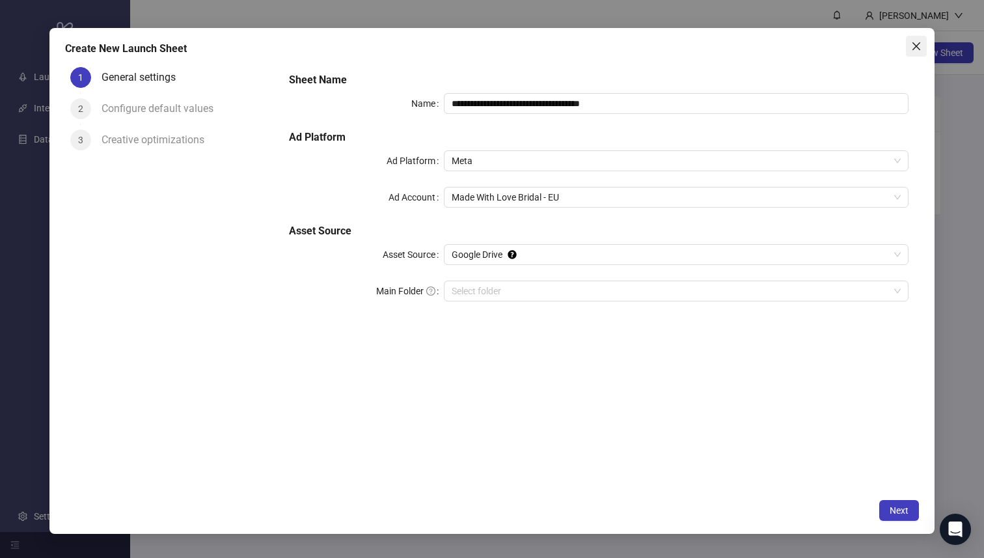
click at [924, 42] on span "Close" at bounding box center [916, 46] width 21 height 10
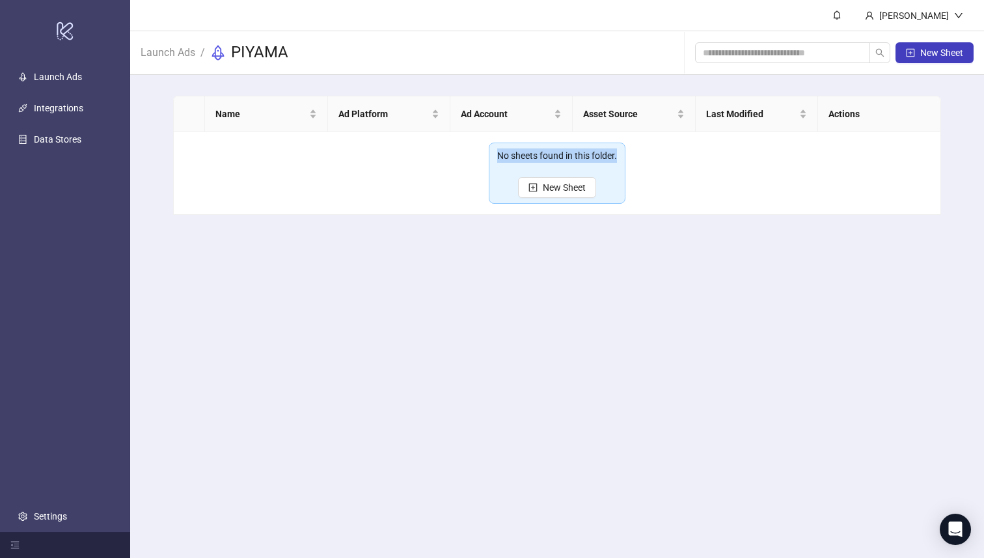
drag, startPoint x: 552, startPoint y: 233, endPoint x: 529, endPoint y: 163, distance: 74.1
click at [529, 163] on main "Name Ad Platform Ad Account Asset Source Last Modified Actions No sheets found …" at bounding box center [557, 155] width 788 height 161
click at [564, 322] on main "[PERSON_NAME] Launch Ads / PIYAMA New Sheet Name Ad Platform Ad Account Asset S…" at bounding box center [557, 279] width 854 height 558
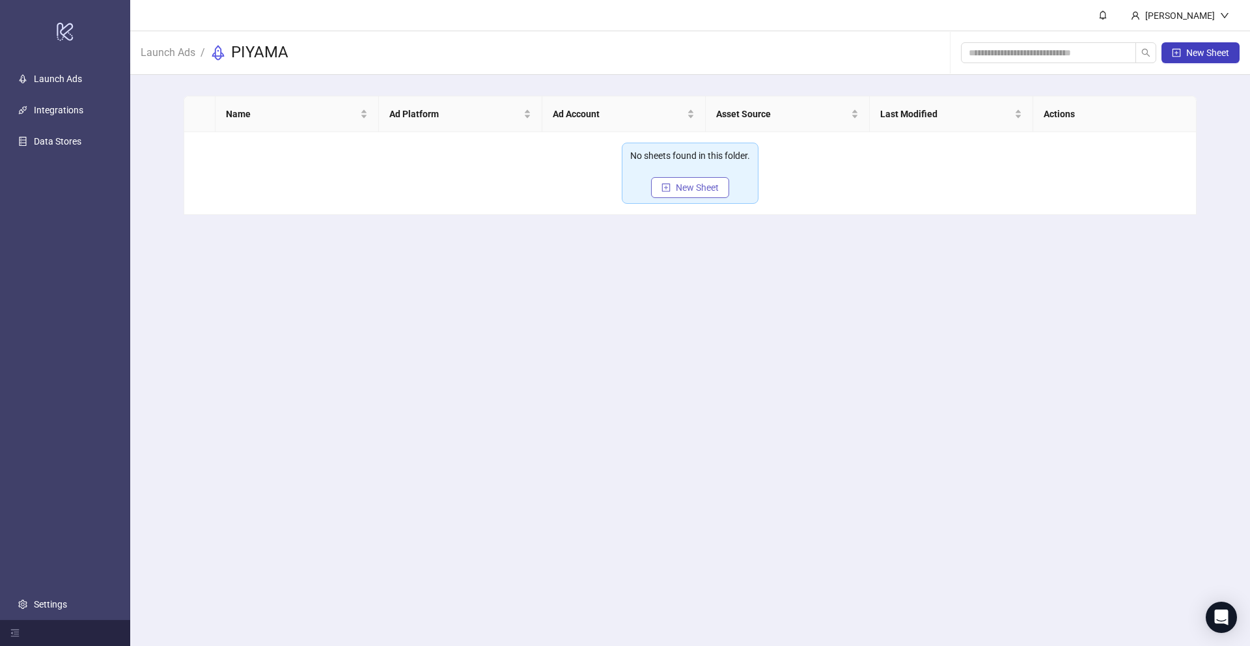
click at [670, 186] on icon "plus-square" at bounding box center [665, 187] width 9 height 9
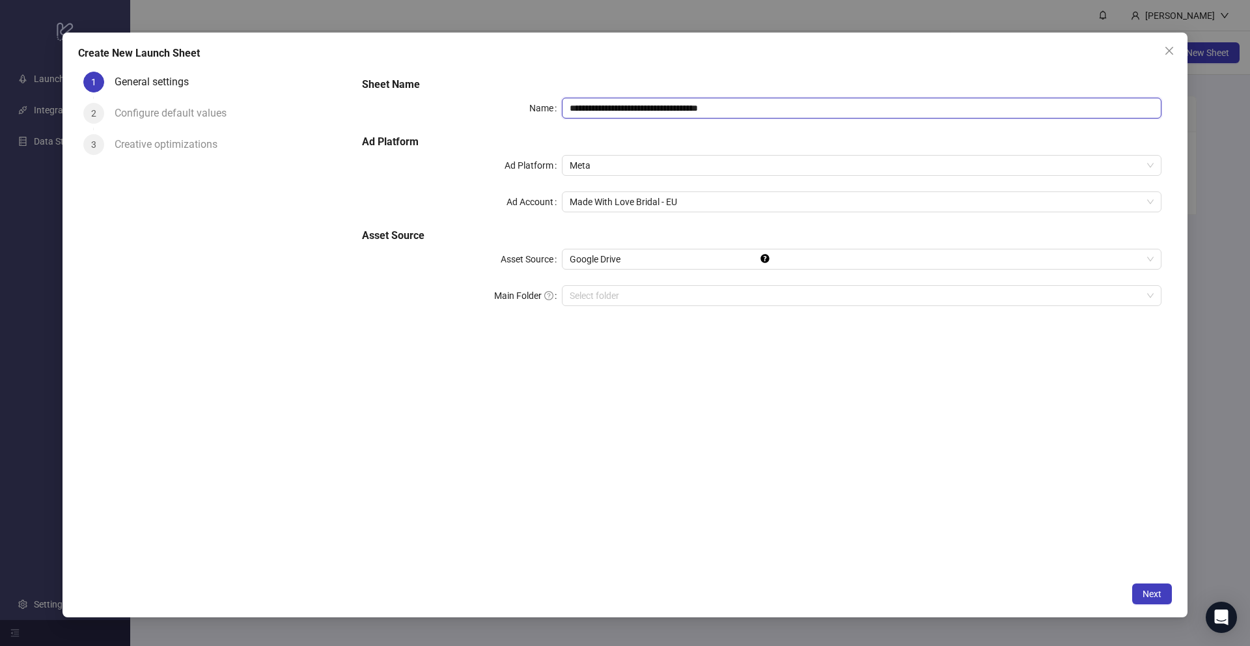
drag, startPoint x: 678, startPoint y: 105, endPoint x: 559, endPoint y: 105, distance: 119.1
click at [559, 105] on div "**********" at bounding box center [761, 108] width 799 height 21
click at [697, 200] on span "Made With Love Bridal - EU" at bounding box center [862, 202] width 584 height 20
type input "**********"
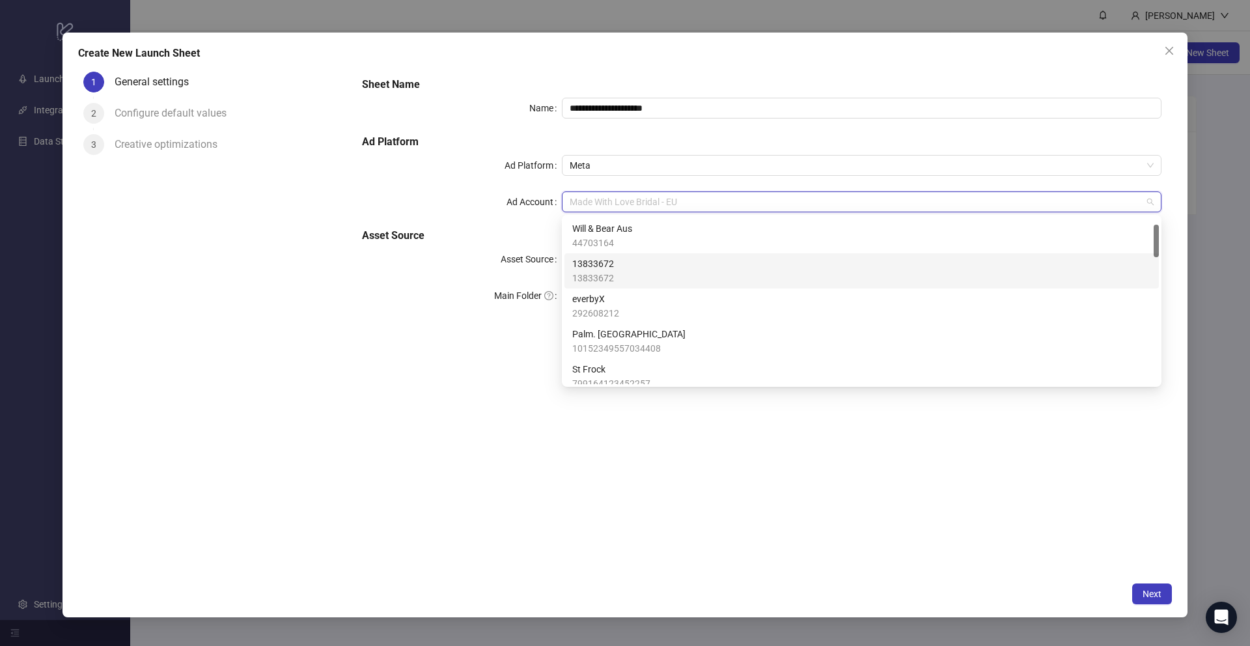
scroll to position [36, 0]
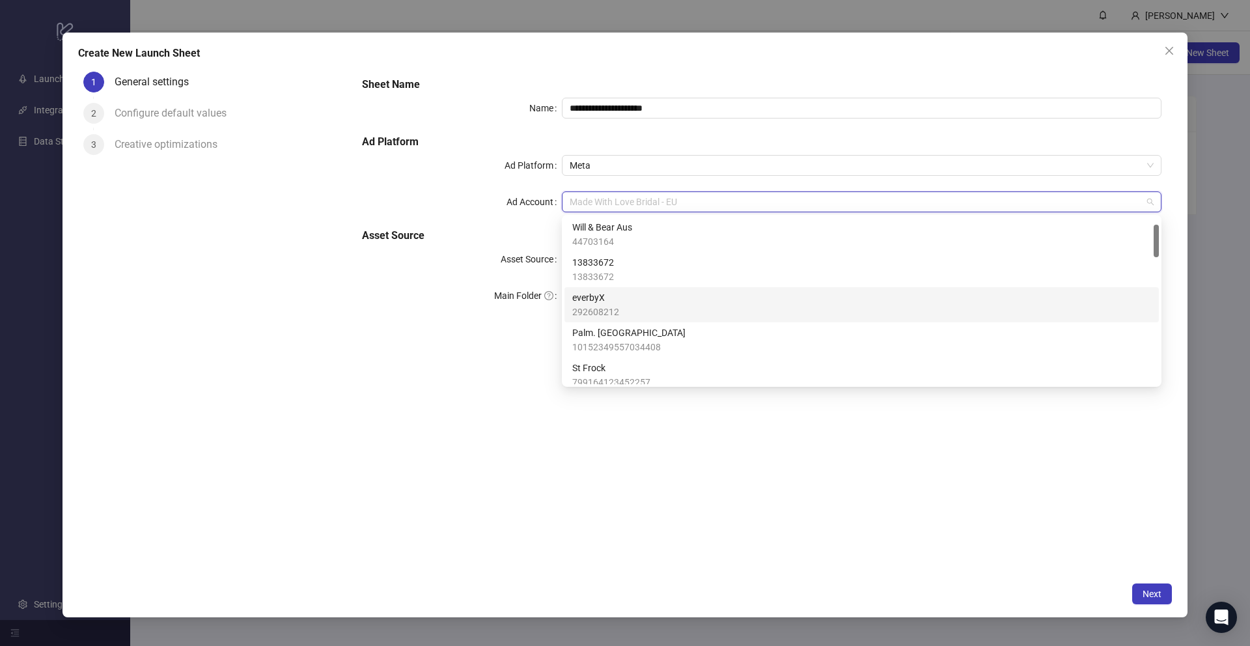
click at [696, 273] on div "13833672 13833672" at bounding box center [861, 269] width 579 height 29
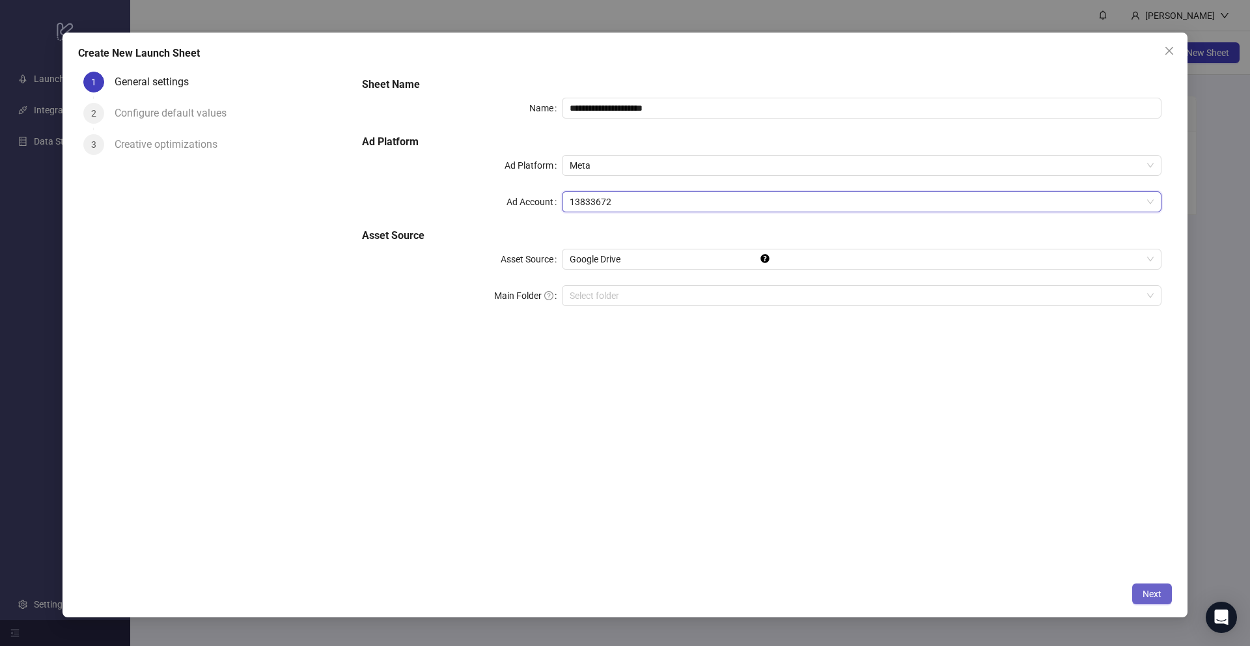
click at [984, 557] on button "Next" at bounding box center [1152, 593] width 40 height 21
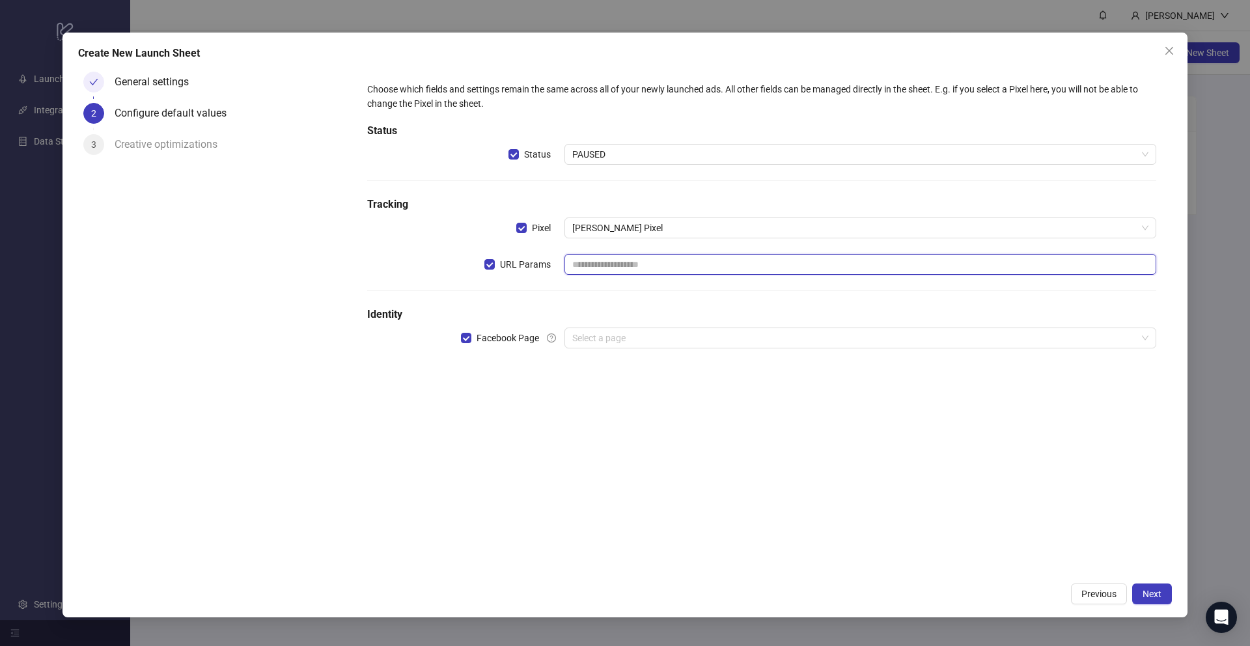
click at [648, 261] on input "text" at bounding box center [860, 264] width 592 height 21
click at [619, 230] on span "[PERSON_NAME] Pixel" at bounding box center [860, 228] width 576 height 20
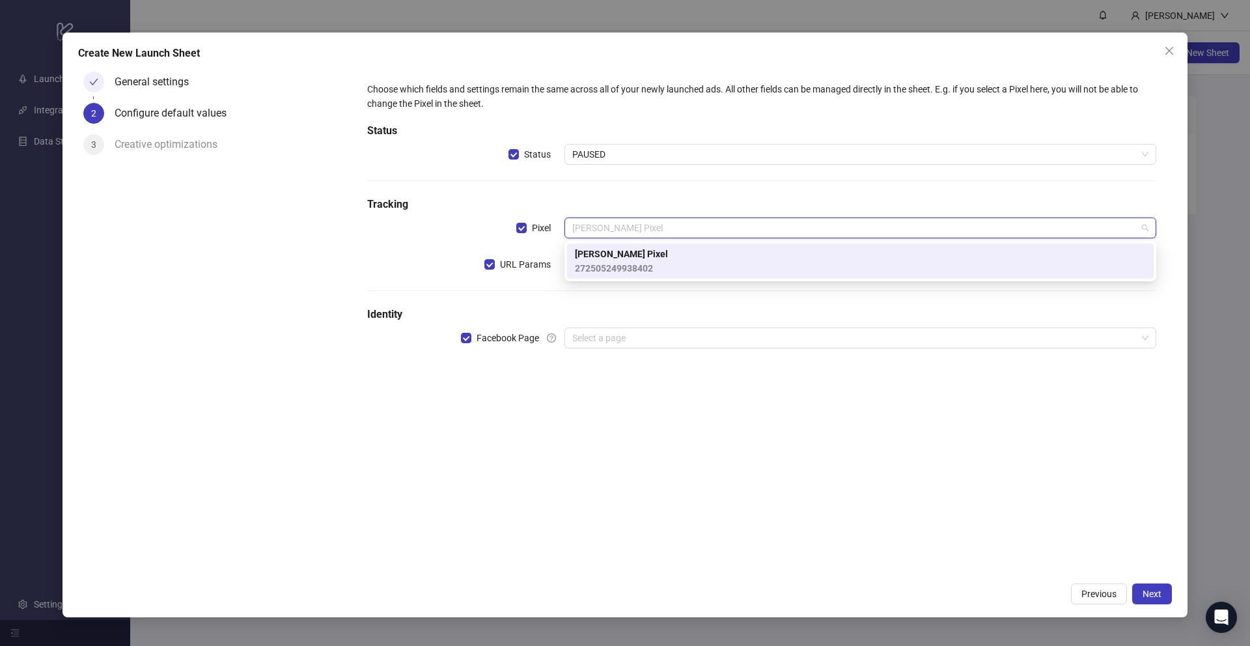
click at [622, 401] on div "Choose which fields and settings remain the same across all of your newly launc…" at bounding box center [762, 321] width 820 height 510
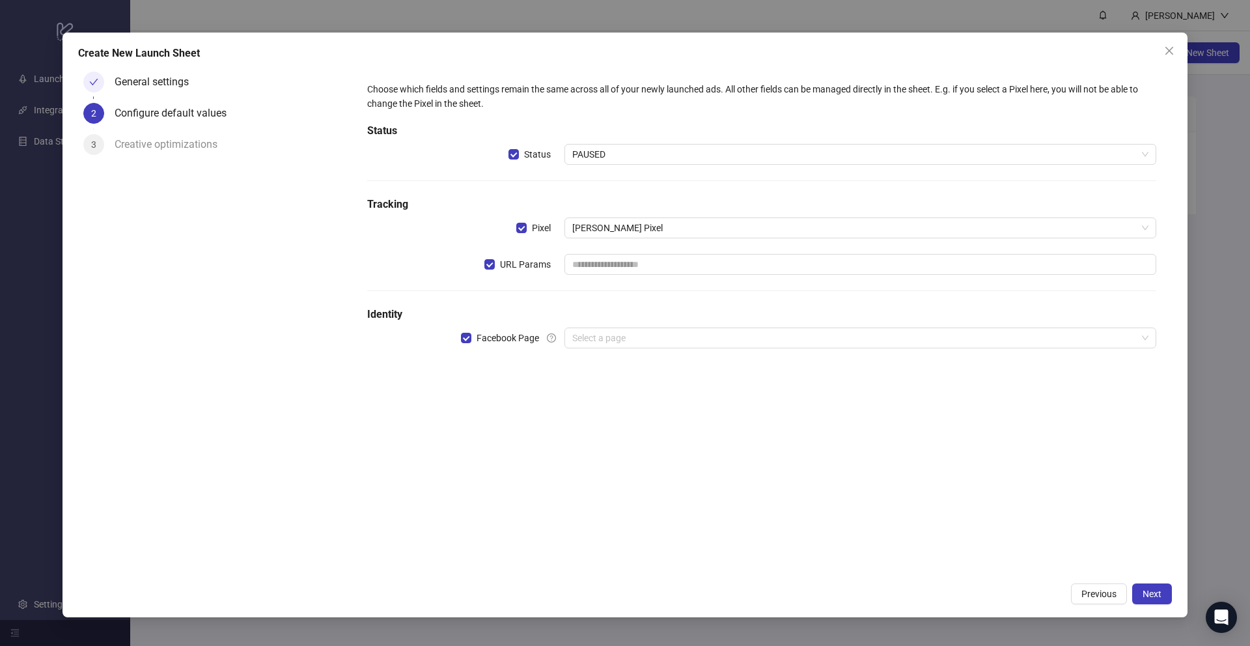
click at [618, 241] on div "Choose which fields and settings remain the same across all of your newly launc…" at bounding box center [761, 223] width 799 height 292
click at [618, 265] on input "text" at bounding box center [860, 264] width 592 height 21
click at [687, 340] on input "search" at bounding box center [854, 338] width 564 height 20
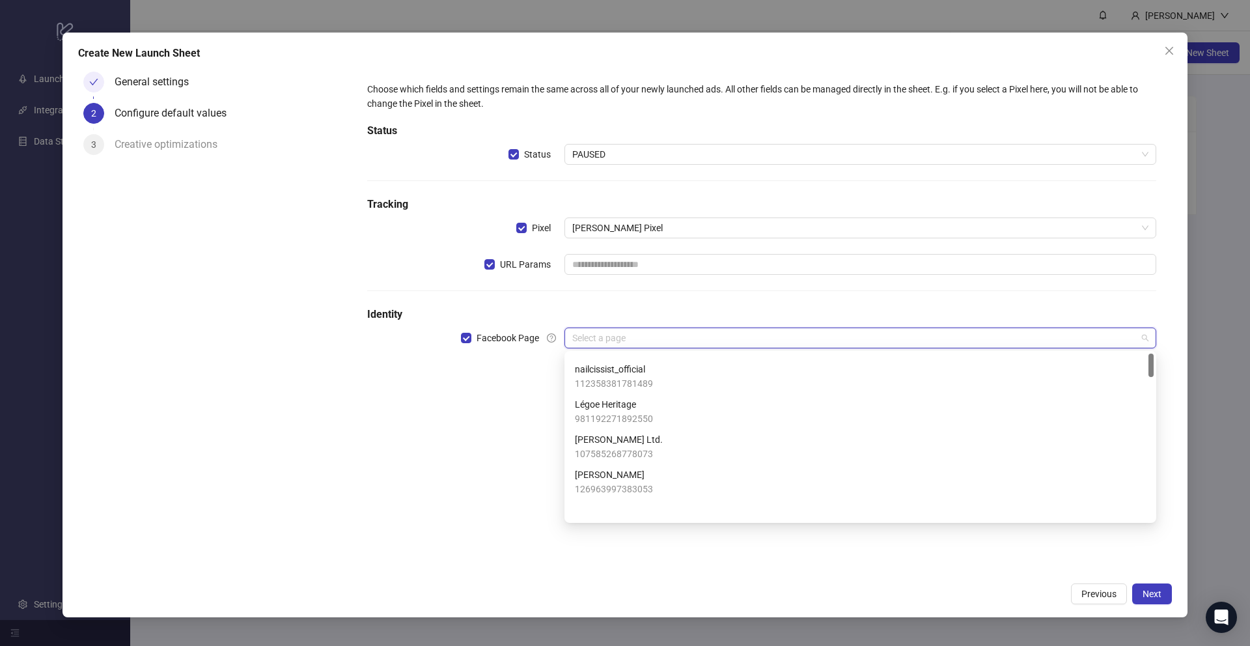
scroll to position [0, 0]
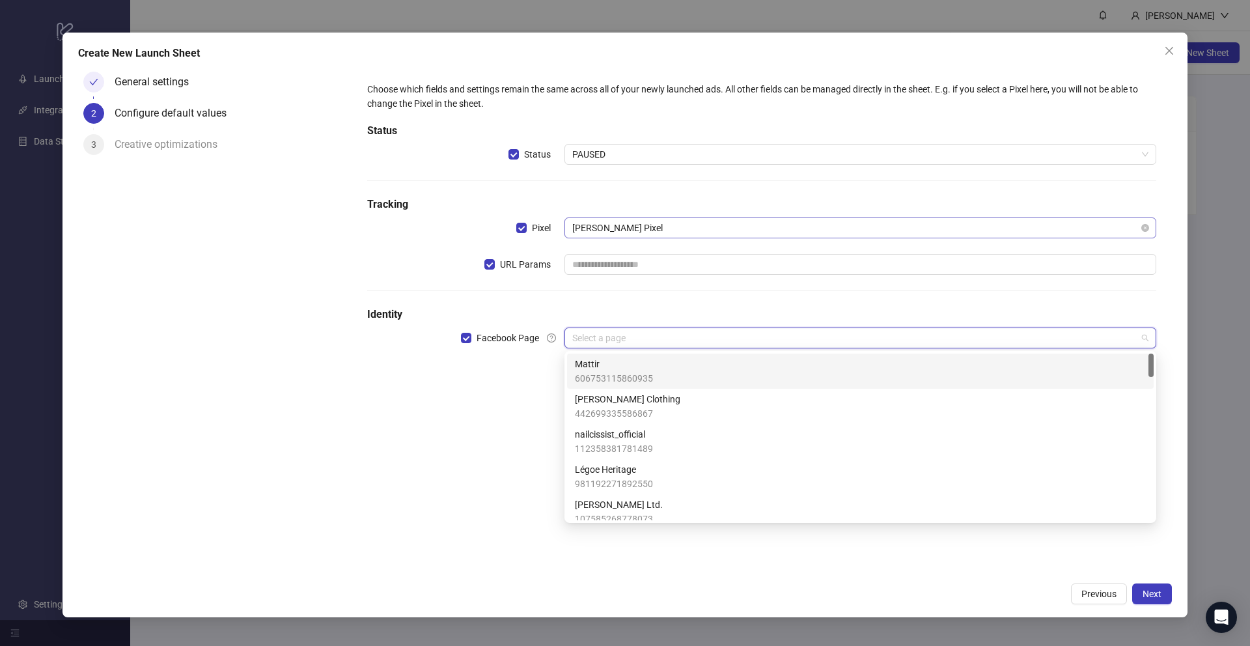
click at [668, 225] on span "[PERSON_NAME] Pixel" at bounding box center [860, 228] width 576 height 20
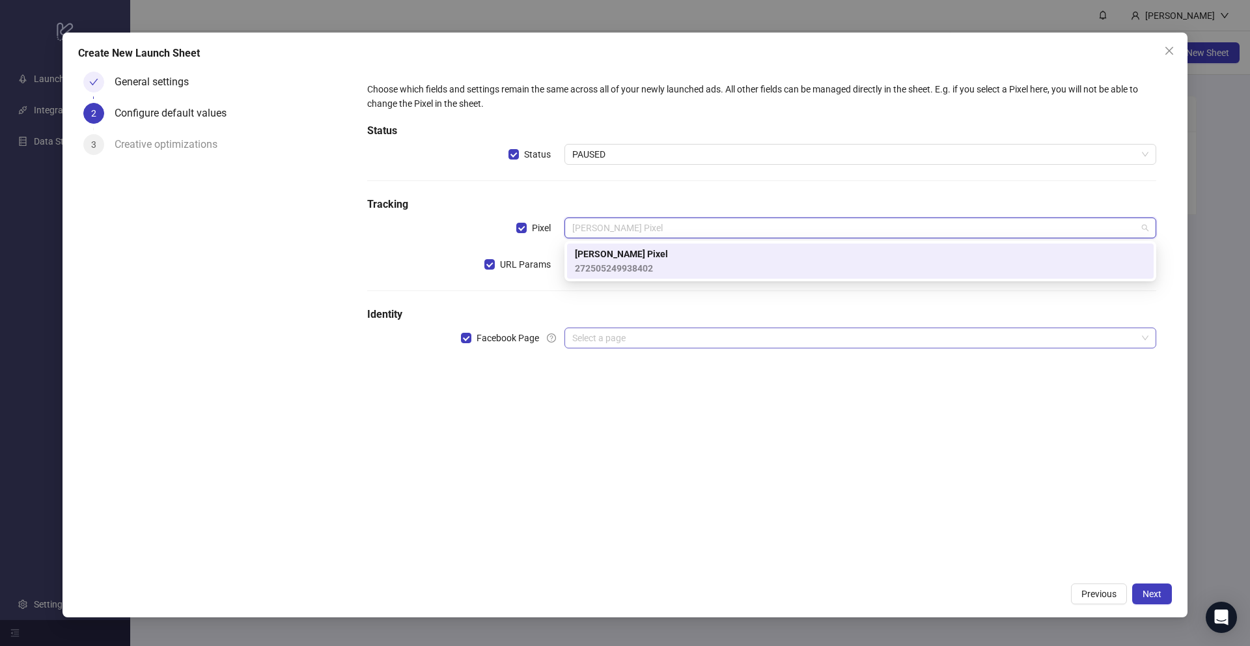
click at [607, 340] on input "search" at bounding box center [854, 338] width 564 height 20
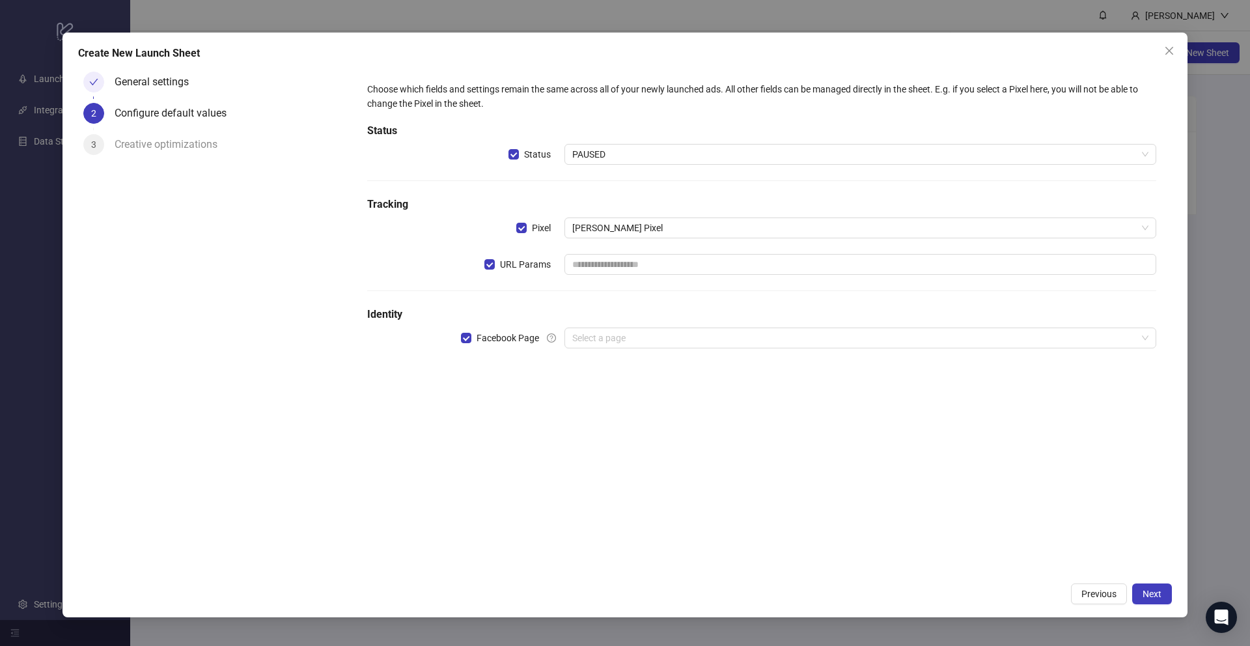
click at [474, 428] on div "Choose which fields and settings remain the same across all of your newly launc…" at bounding box center [762, 321] width 820 height 510
click at [984, 57] on button "Close" at bounding box center [1169, 50] width 21 height 21
